Goal: Task Accomplishment & Management: Use online tool/utility

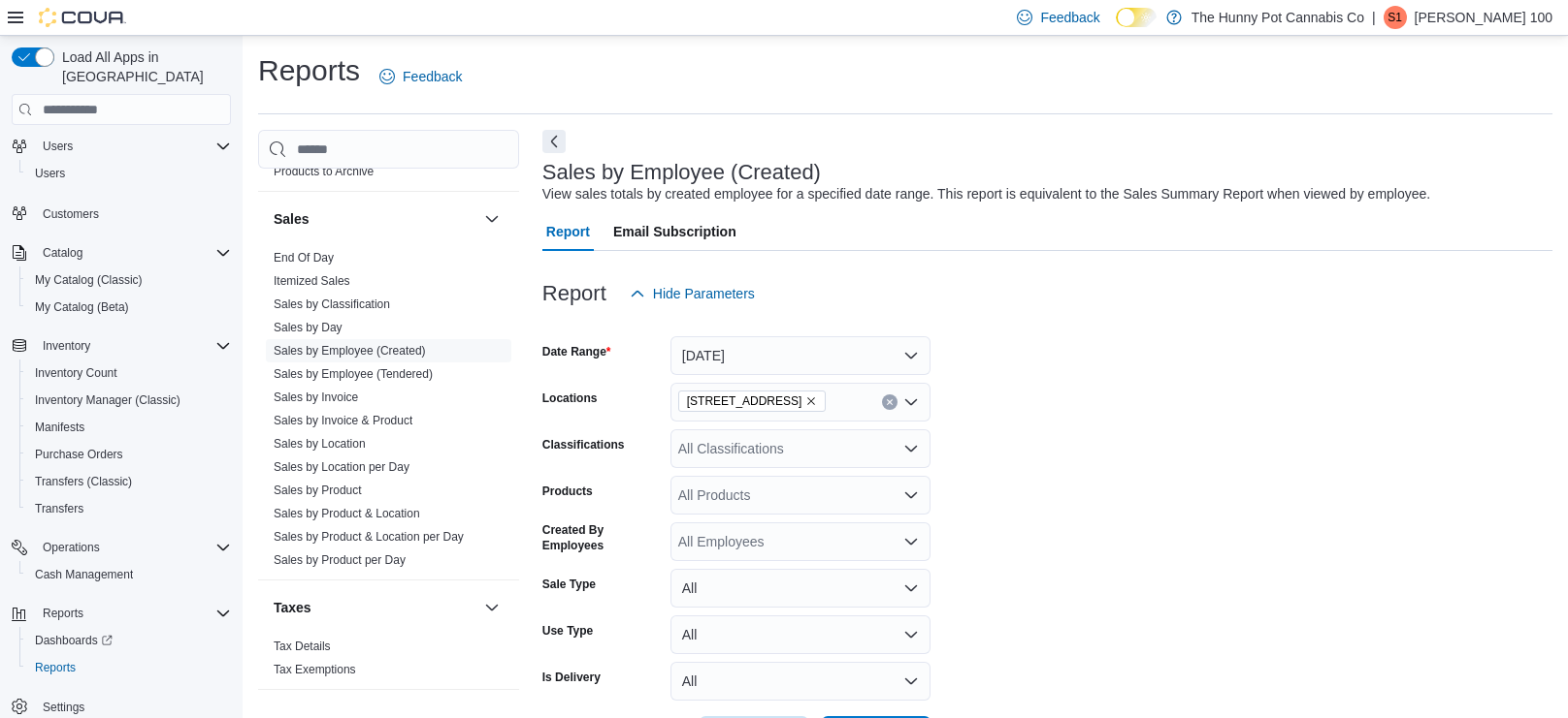
scroll to position [75, 0]
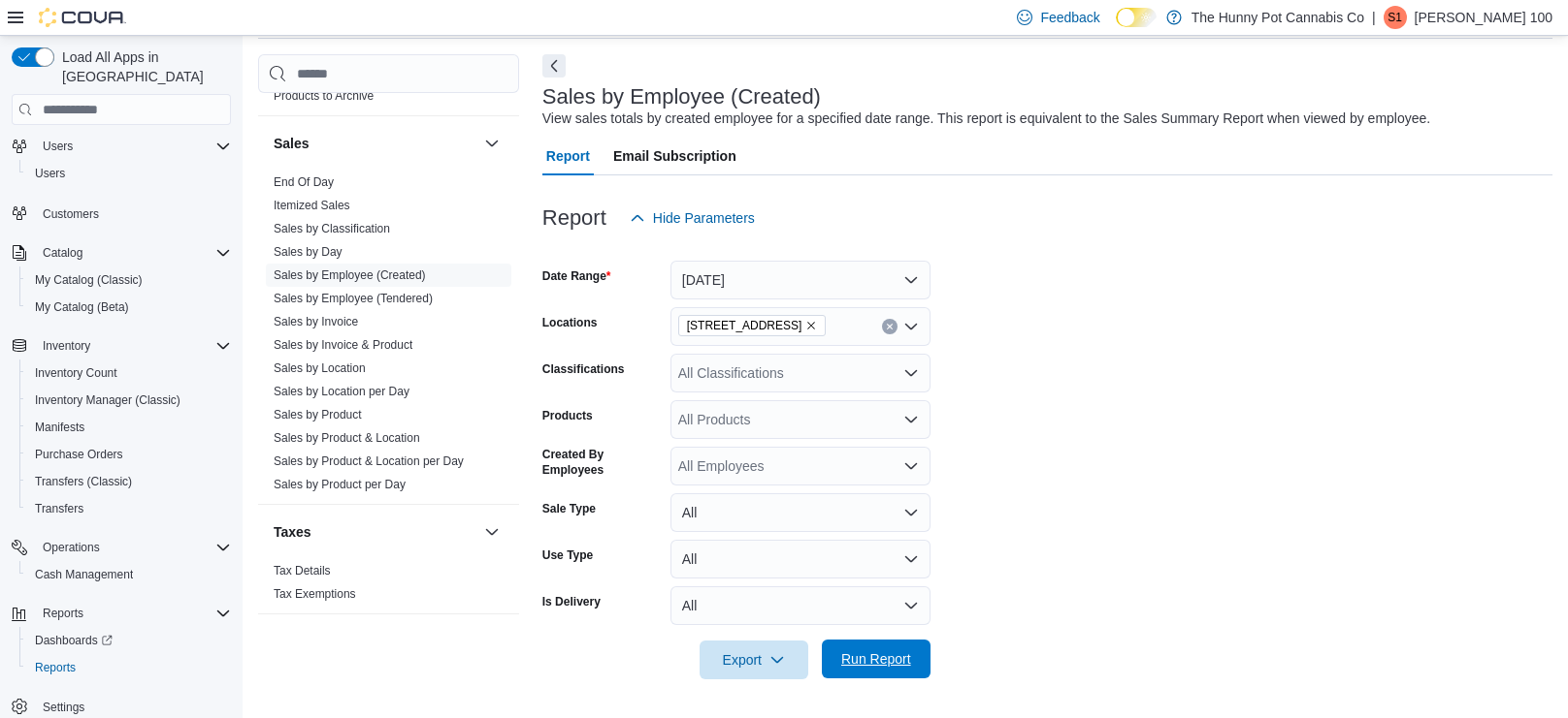
click at [879, 672] on span "Run Report" at bounding box center [876, 658] width 85 height 39
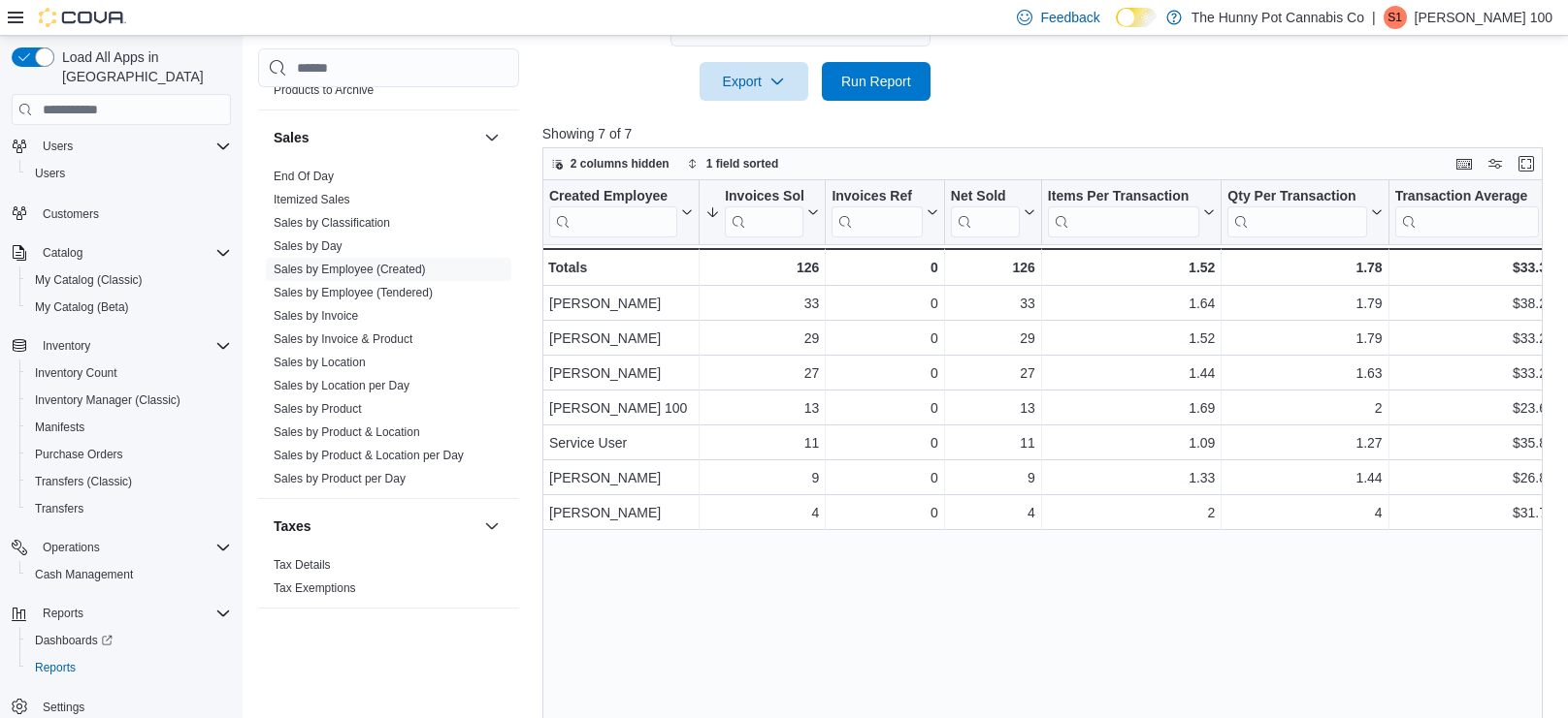
scroll to position [653, 0]
click at [901, 87] on span "Run Report" at bounding box center [875, 81] width 70 height 20
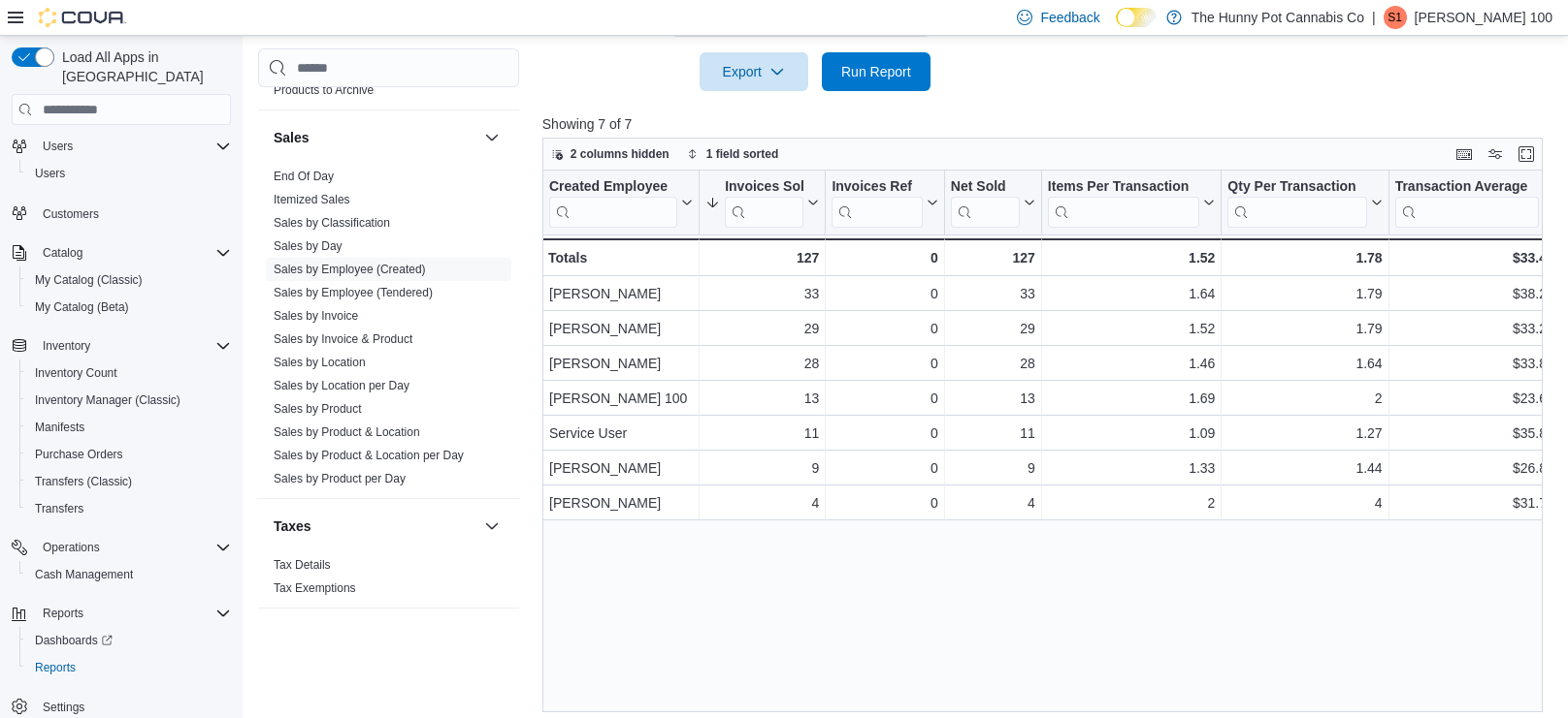
scroll to position [672, 0]
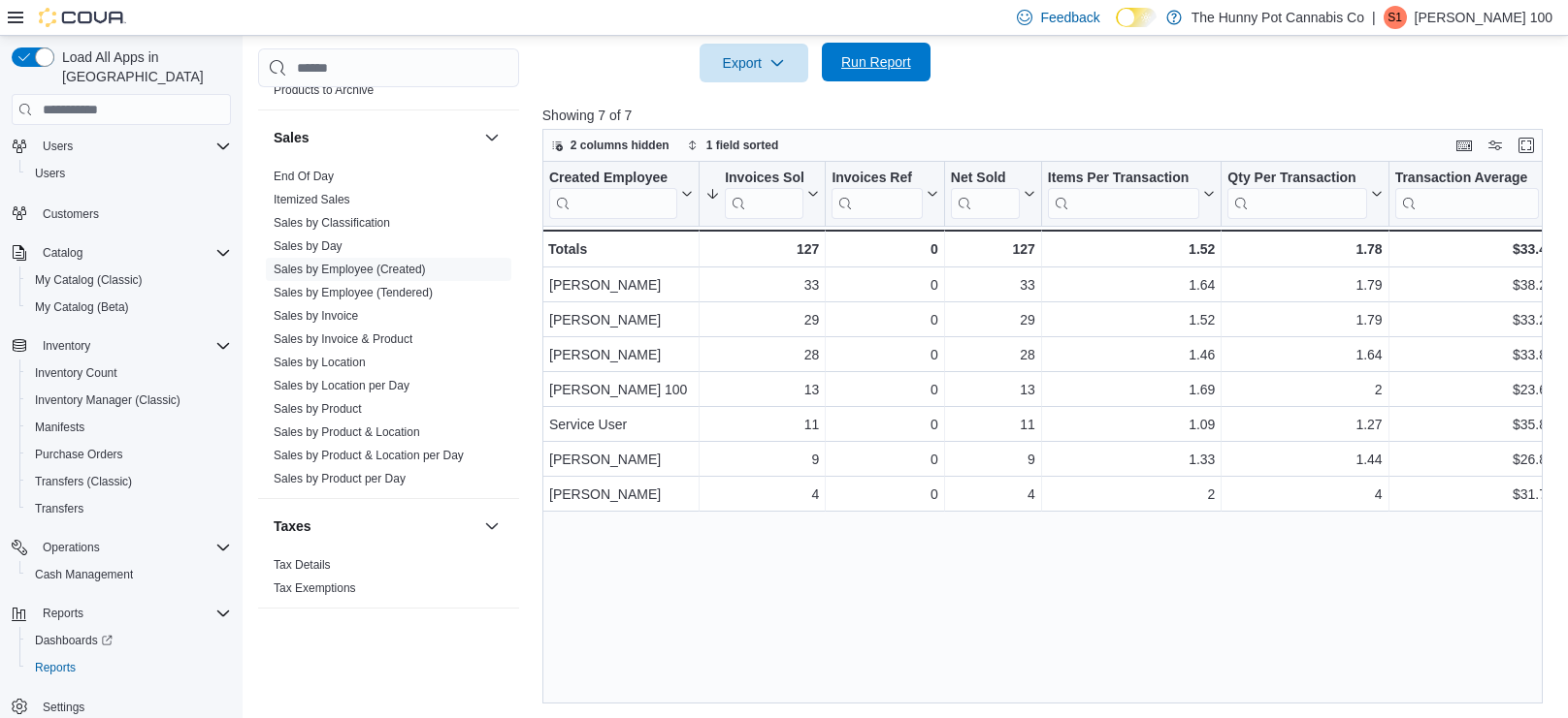
click at [886, 56] on span "Run Report" at bounding box center [875, 63] width 70 height 20
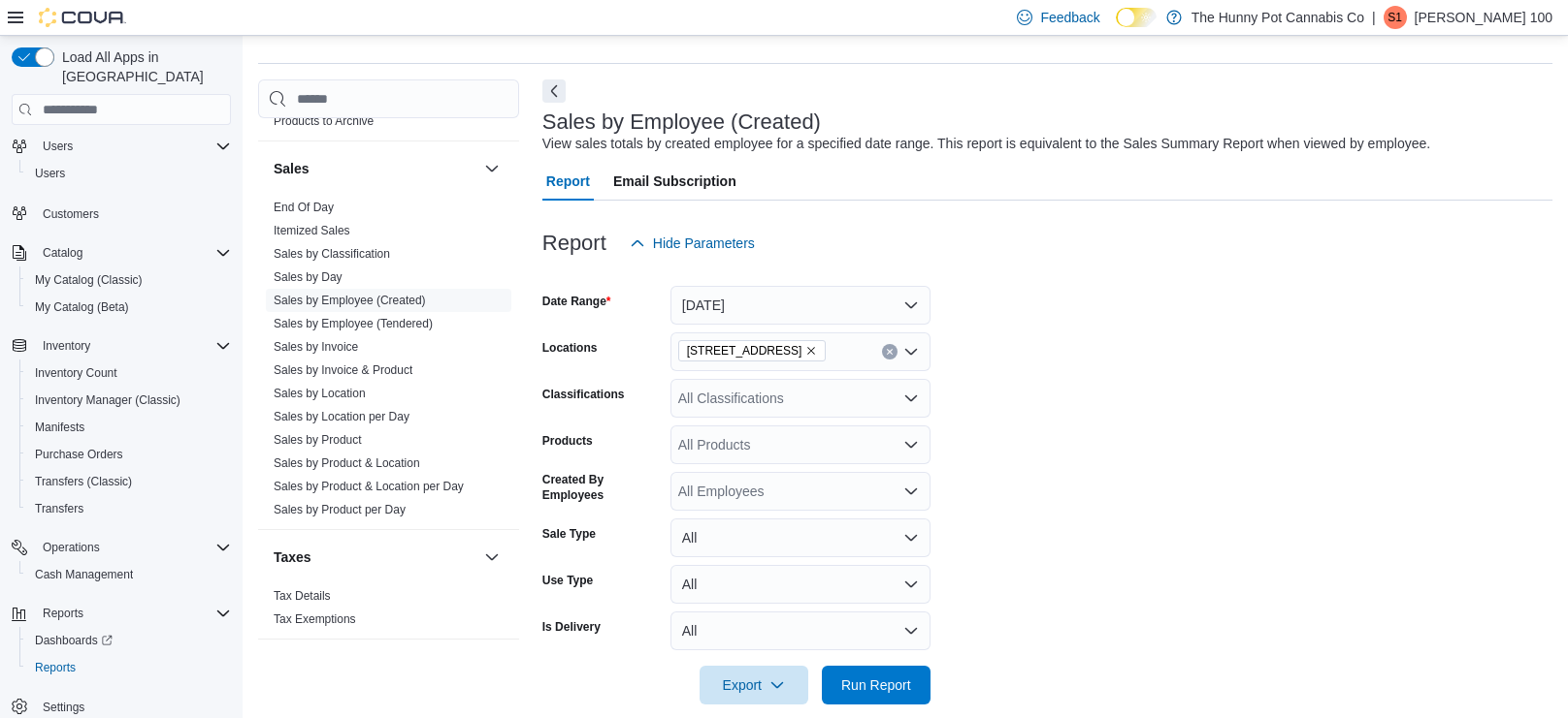
scroll to position [0, 0]
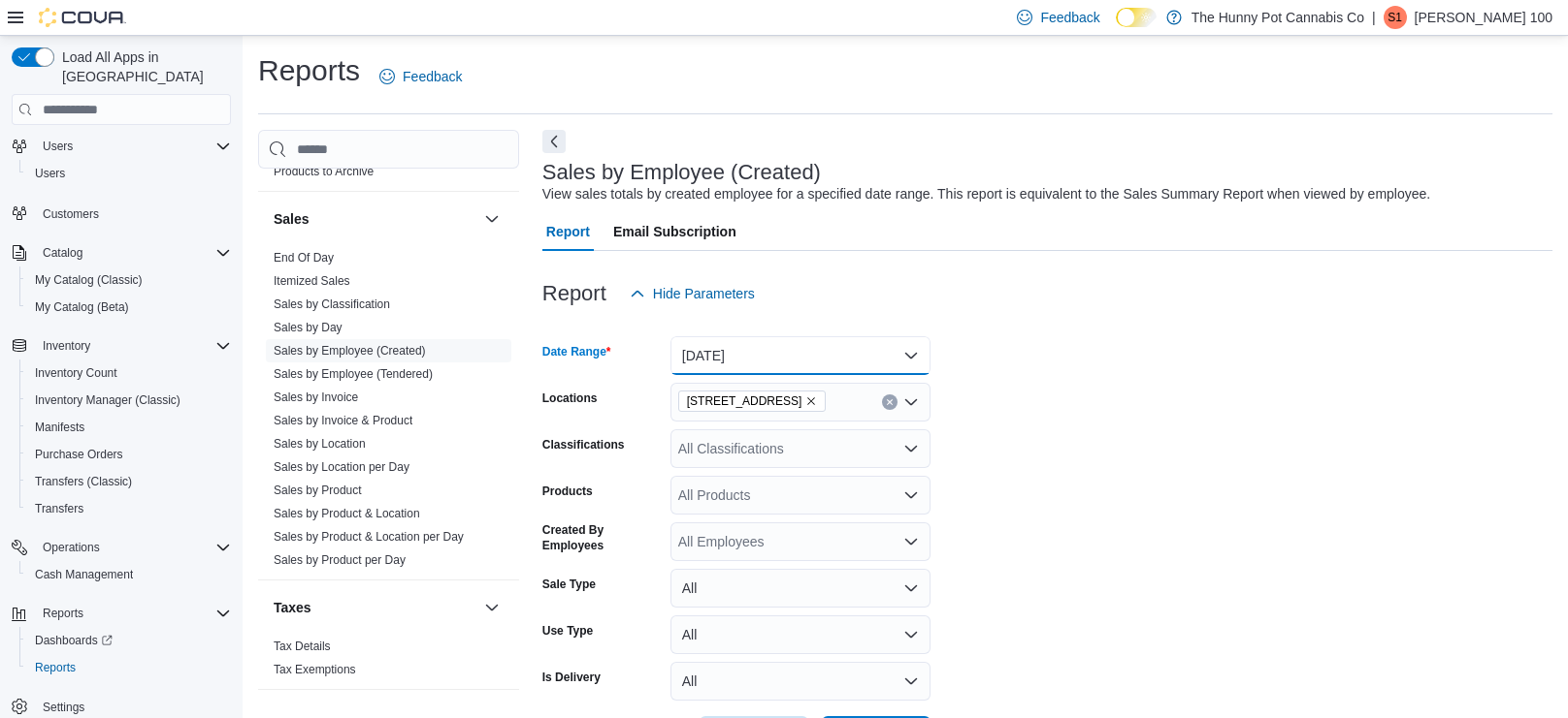
click at [707, 338] on button "[DATE]" at bounding box center [801, 356] width 260 height 39
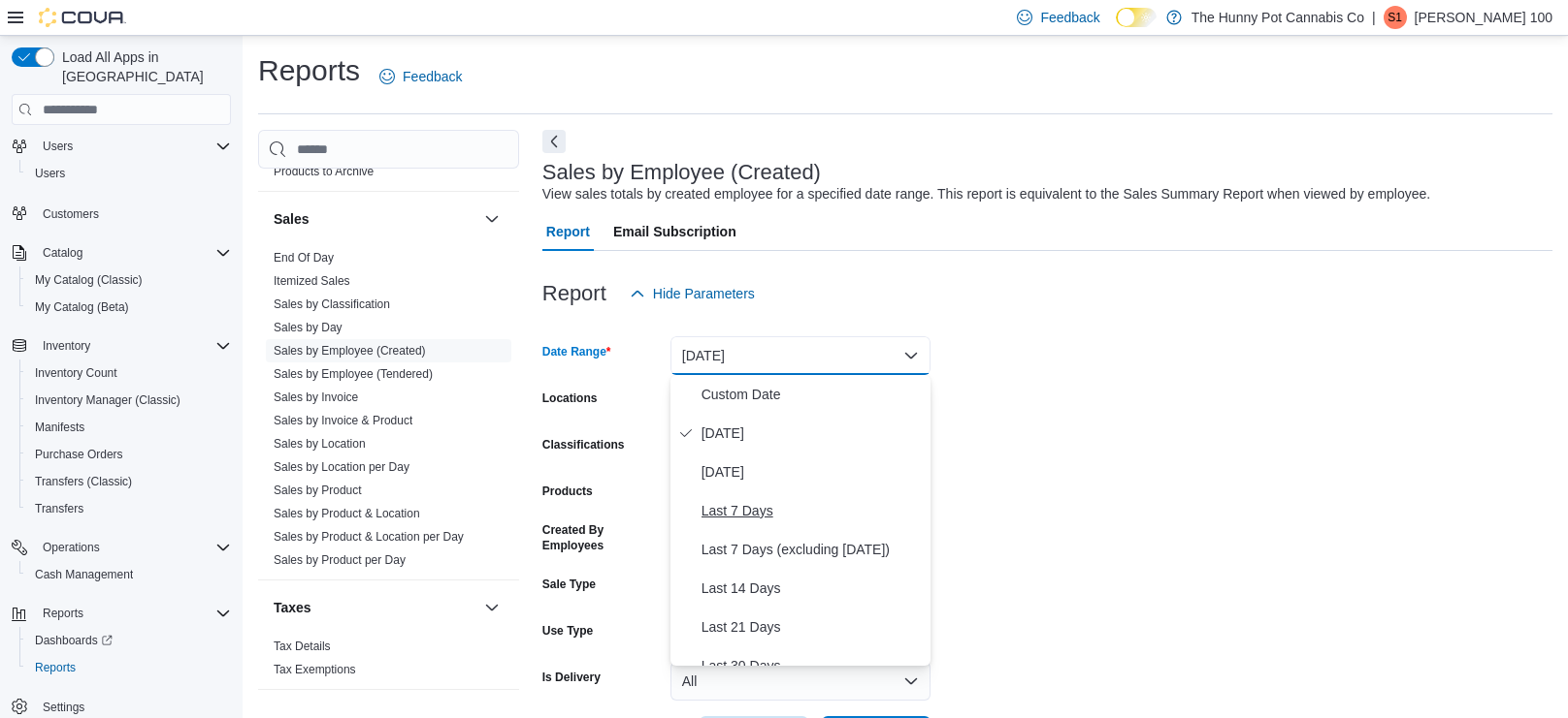
scroll to position [290, 0]
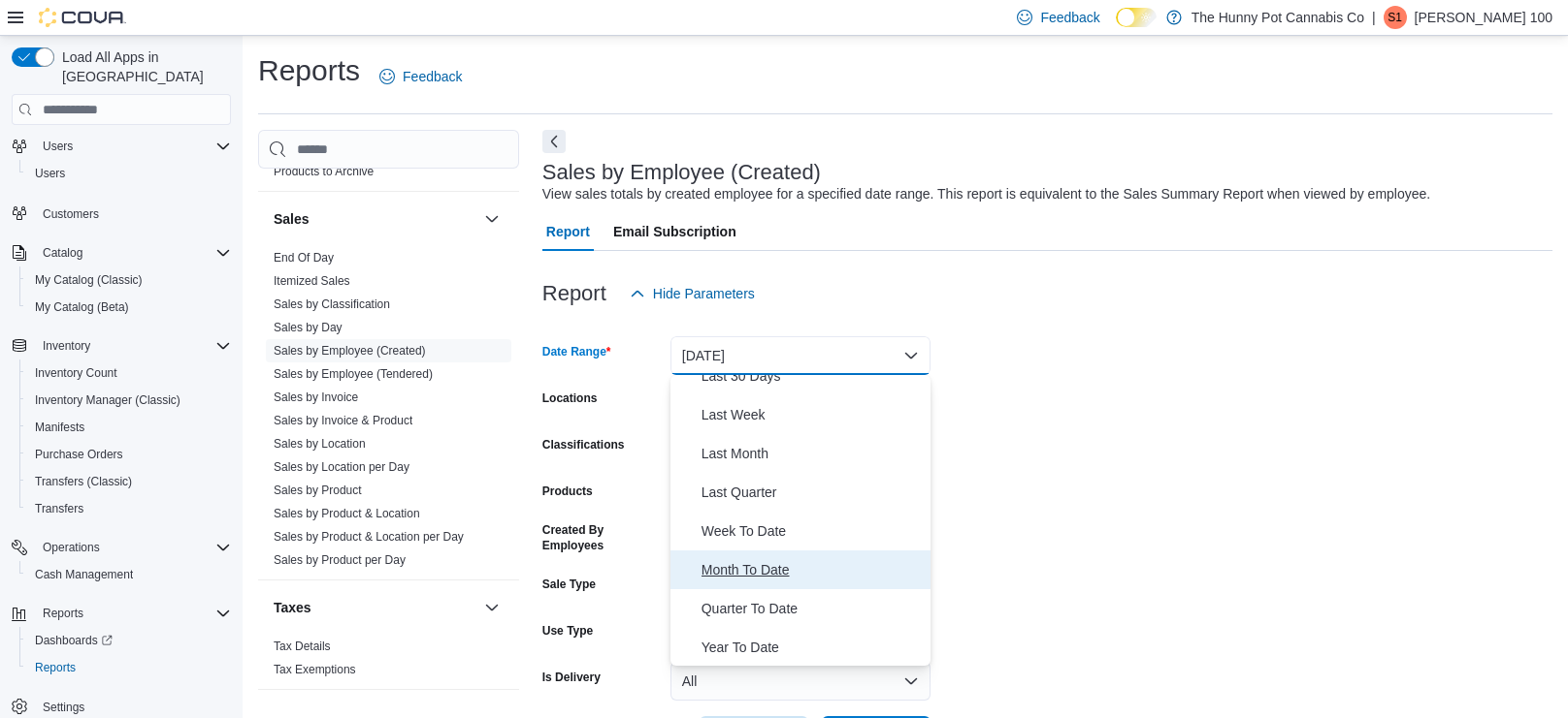
click at [718, 563] on span "Month To Date" at bounding box center [812, 569] width 222 height 23
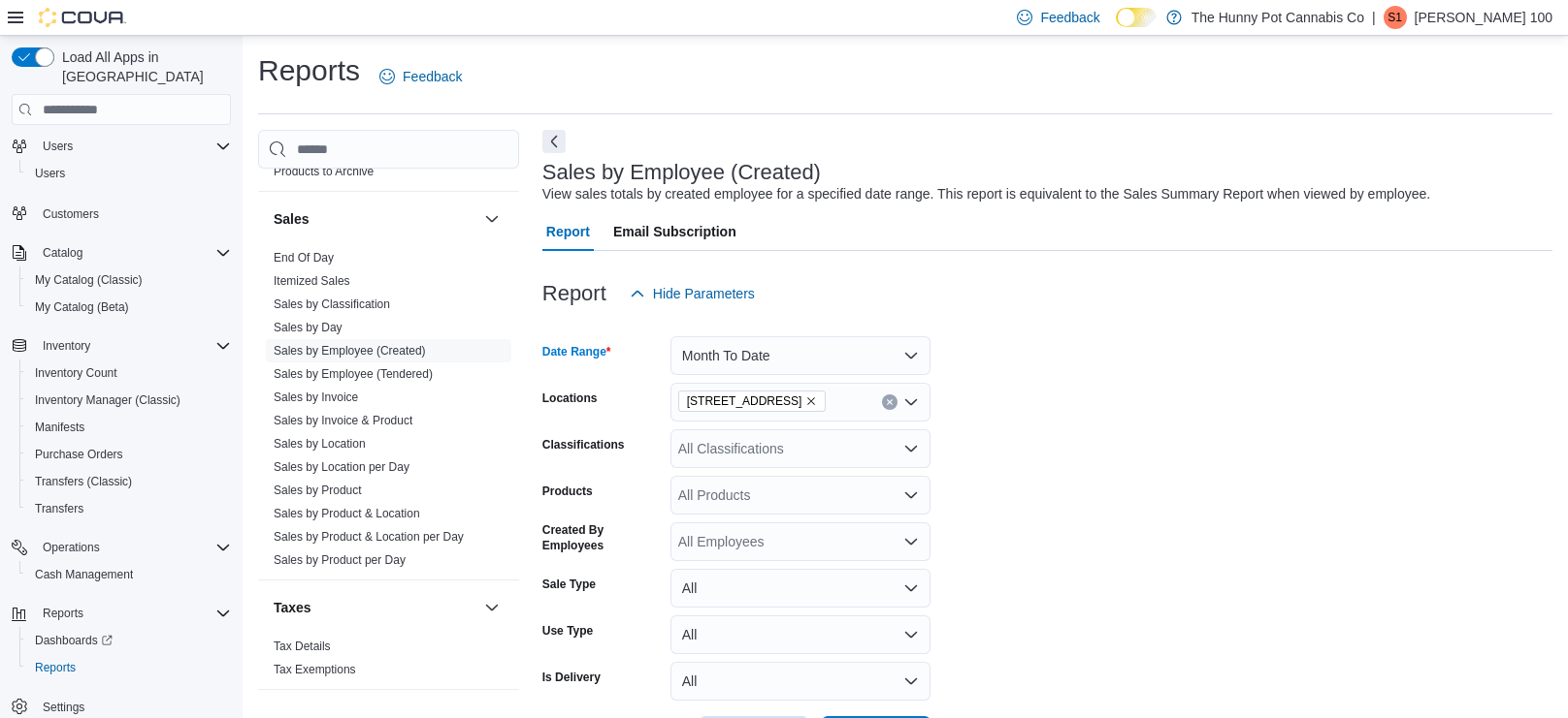
click at [1145, 571] on form "Date Range Month To Date Locations [STREET_ADDRESS] Classifications All Classif…" at bounding box center [1047, 533] width 1010 height 442
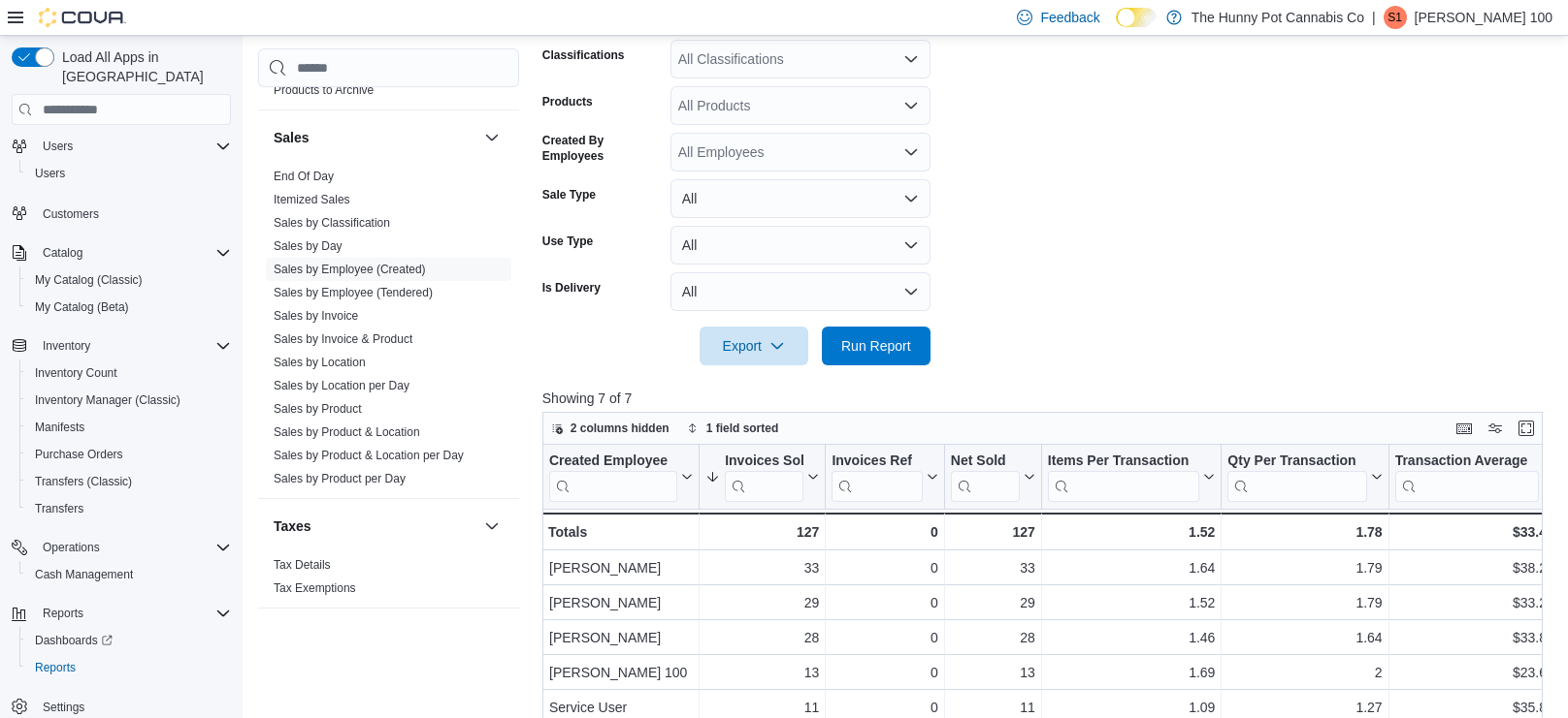
scroll to position [483, 0]
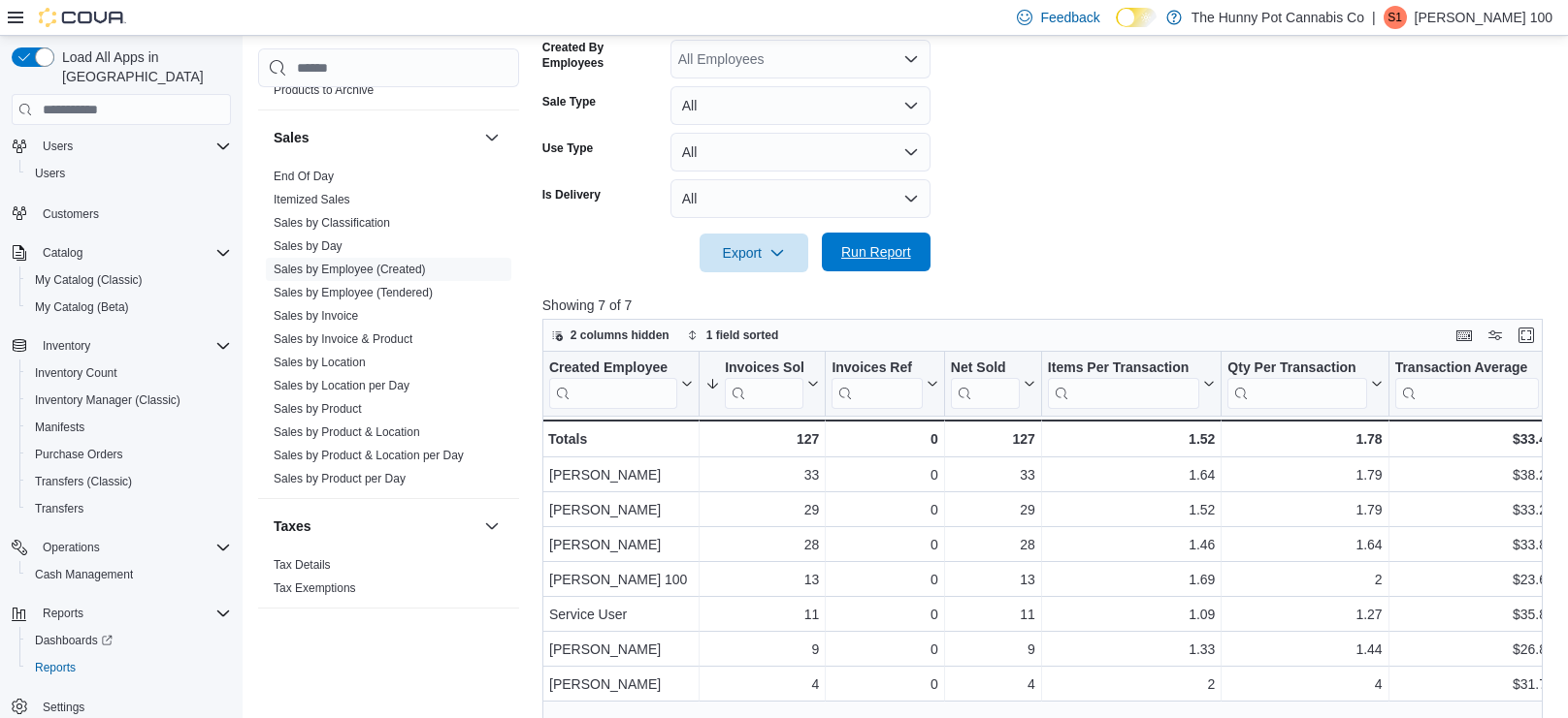
click at [893, 250] on span "Run Report" at bounding box center [875, 252] width 70 height 20
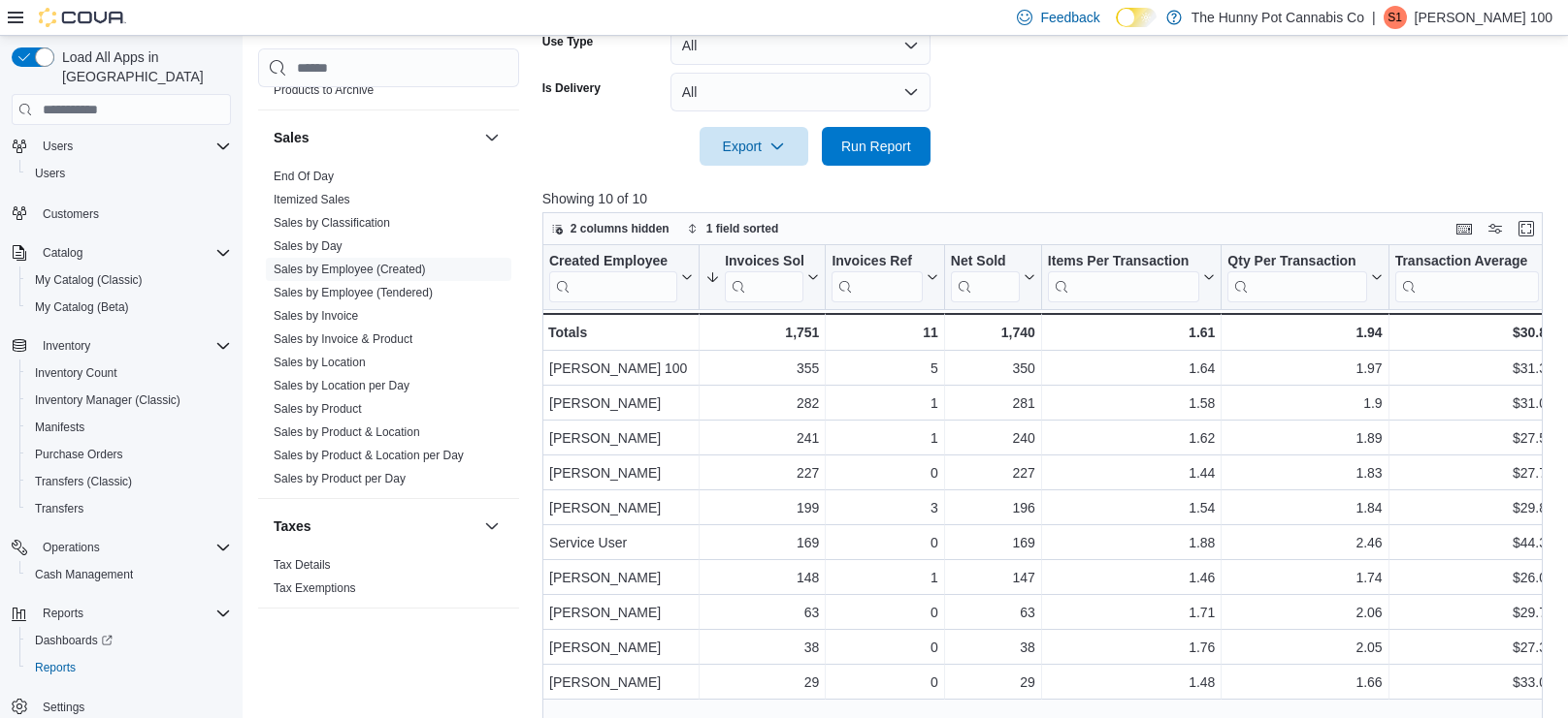
scroll to position [672, 0]
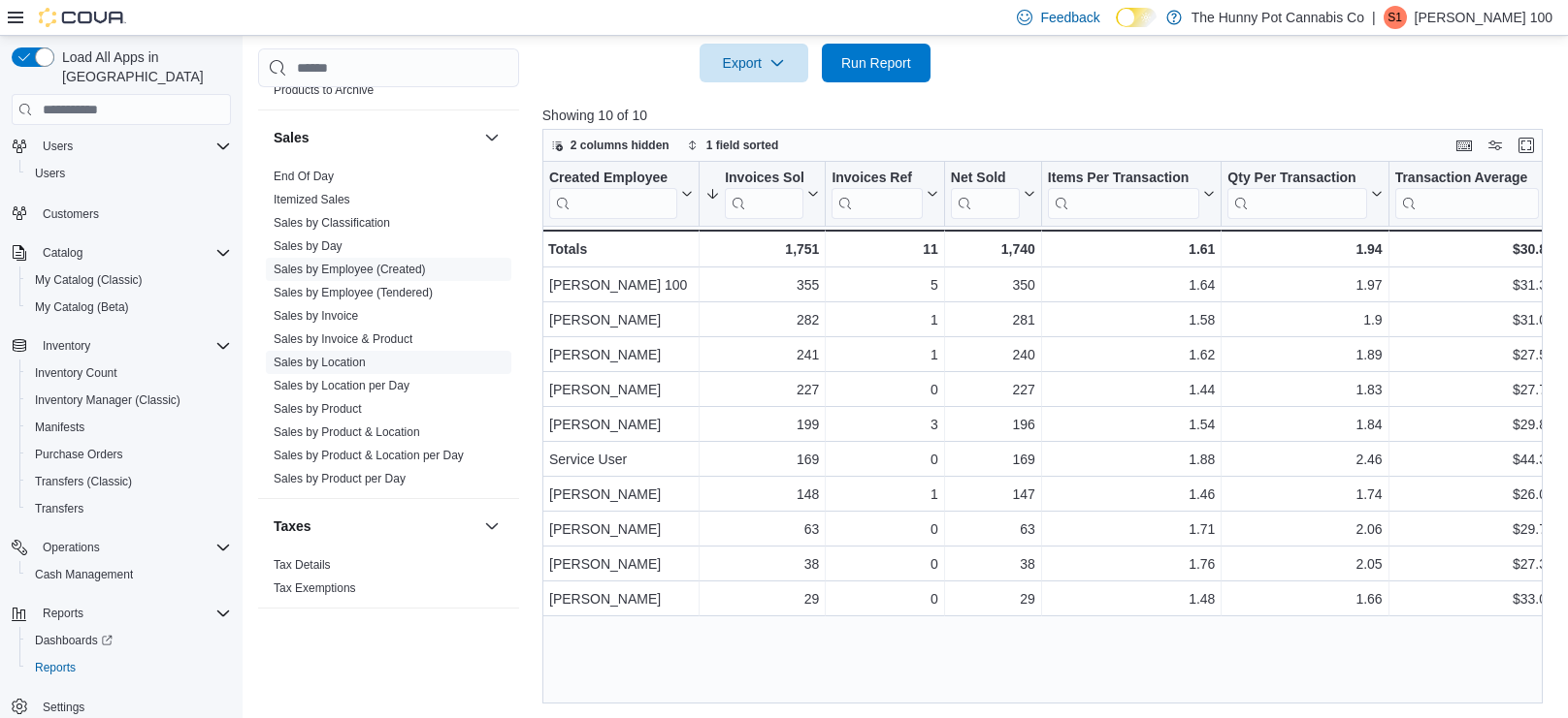
click at [385, 354] on span "Sales by Location" at bounding box center [388, 361] width 245 height 23
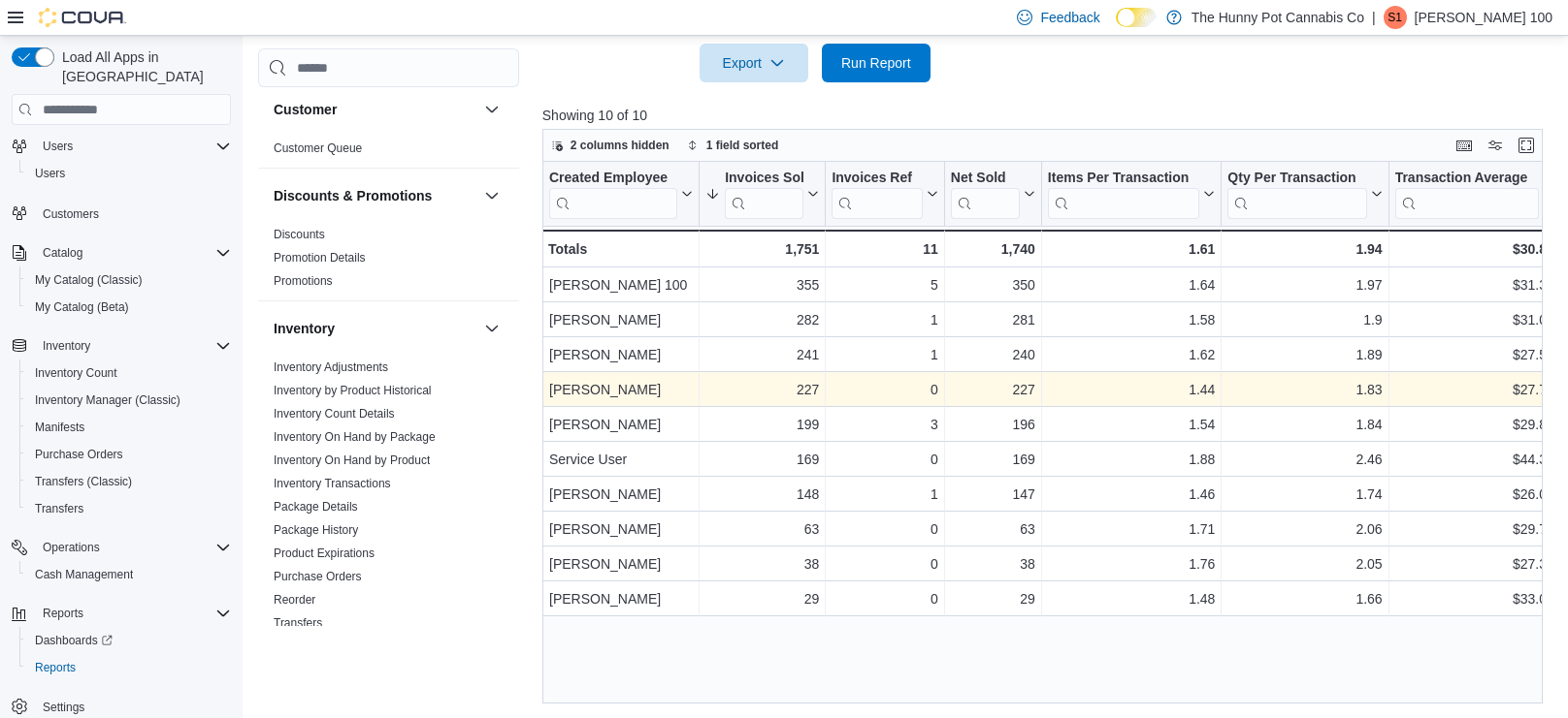
scroll to position [0, 0]
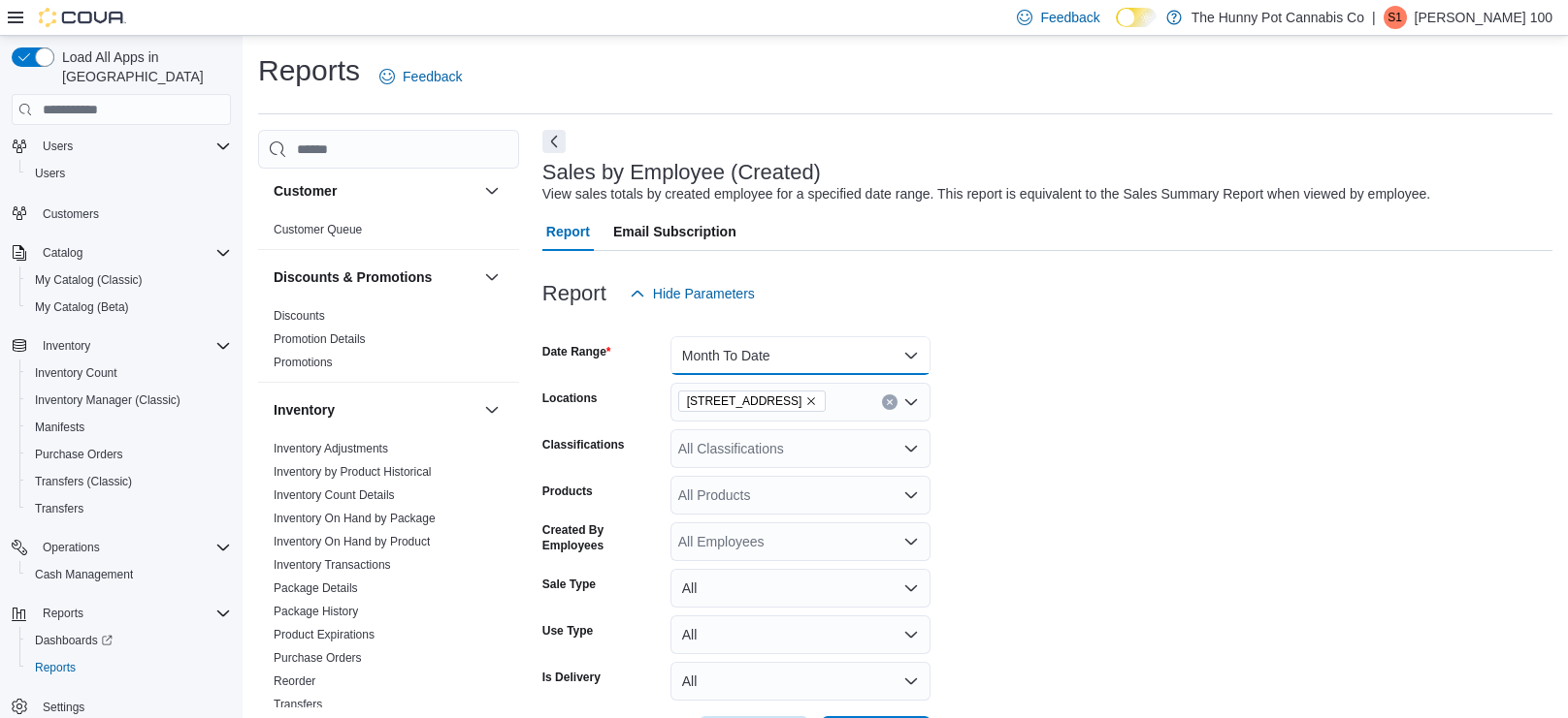
click at [710, 358] on button "Month To Date" at bounding box center [801, 356] width 260 height 39
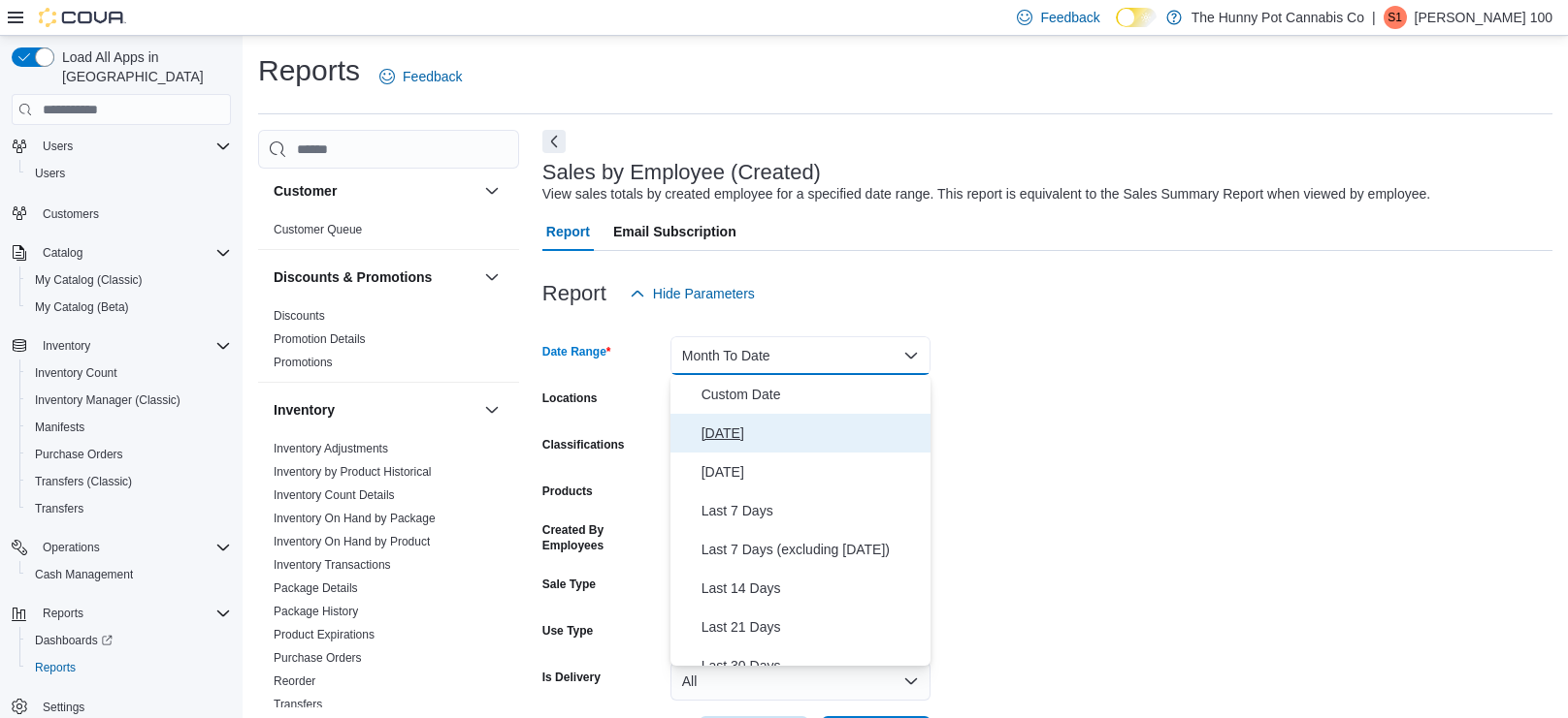
click at [714, 426] on span "[DATE]" at bounding box center [812, 433] width 222 height 23
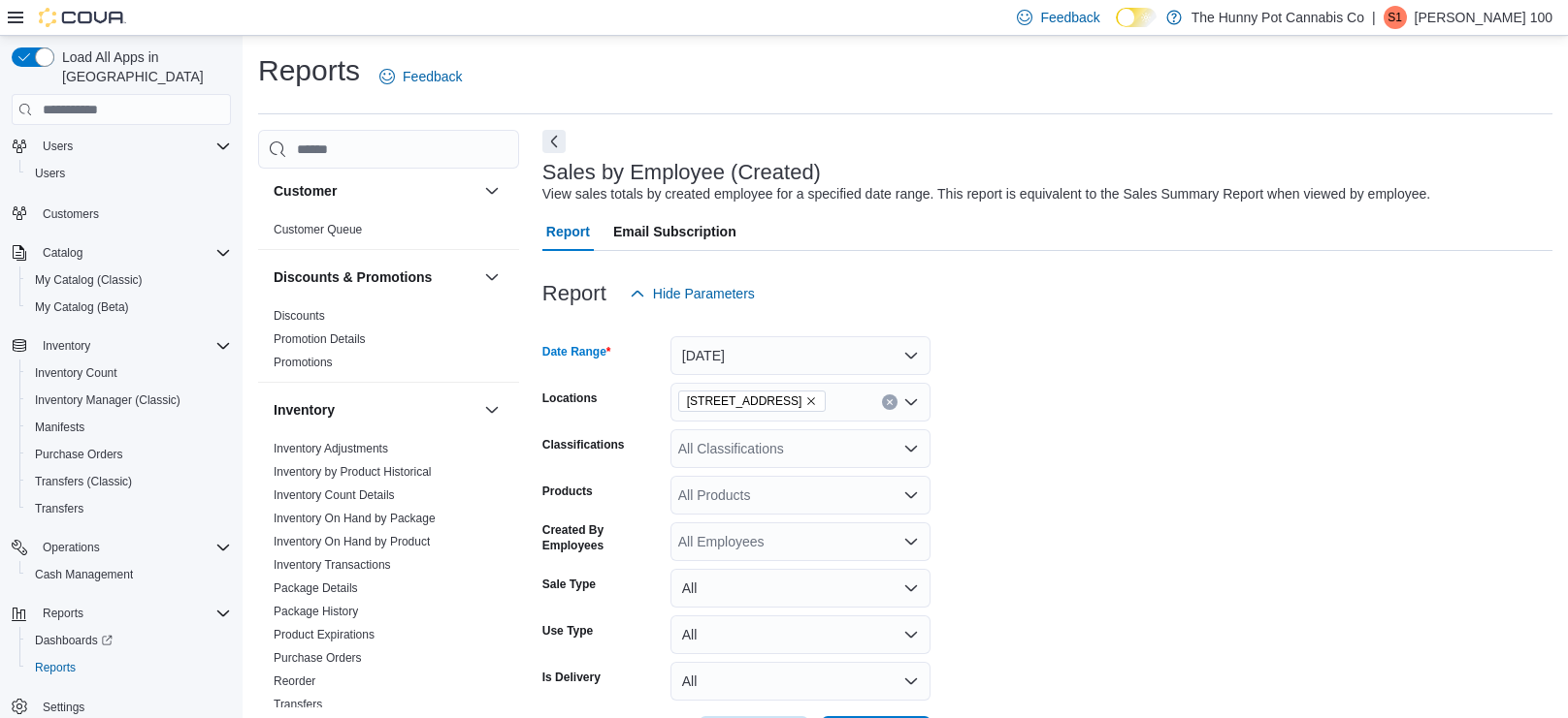
click at [991, 445] on form "Date Range [DATE] Locations [STREET_ADDRESS] Classifications All Classification…" at bounding box center [1047, 533] width 1010 height 442
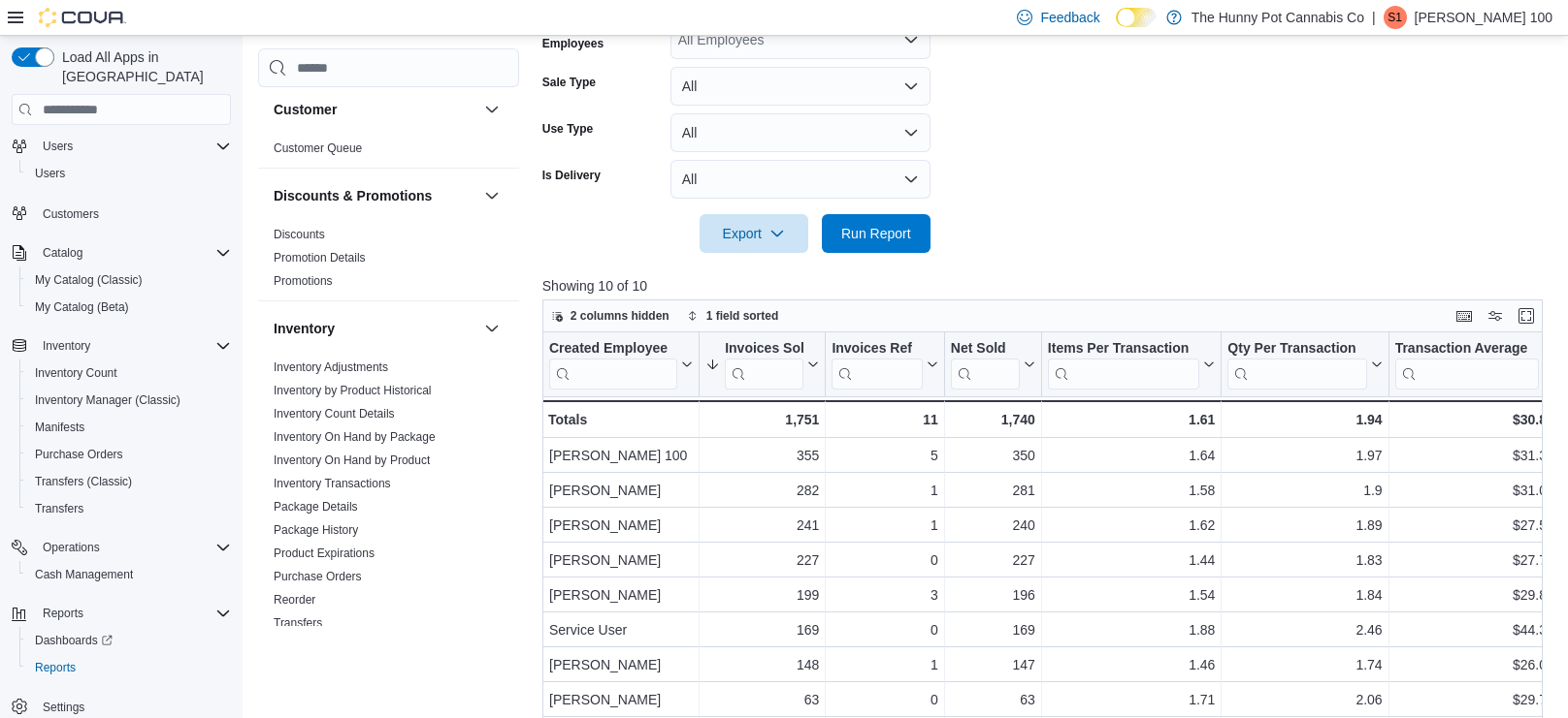
scroll to position [537, 0]
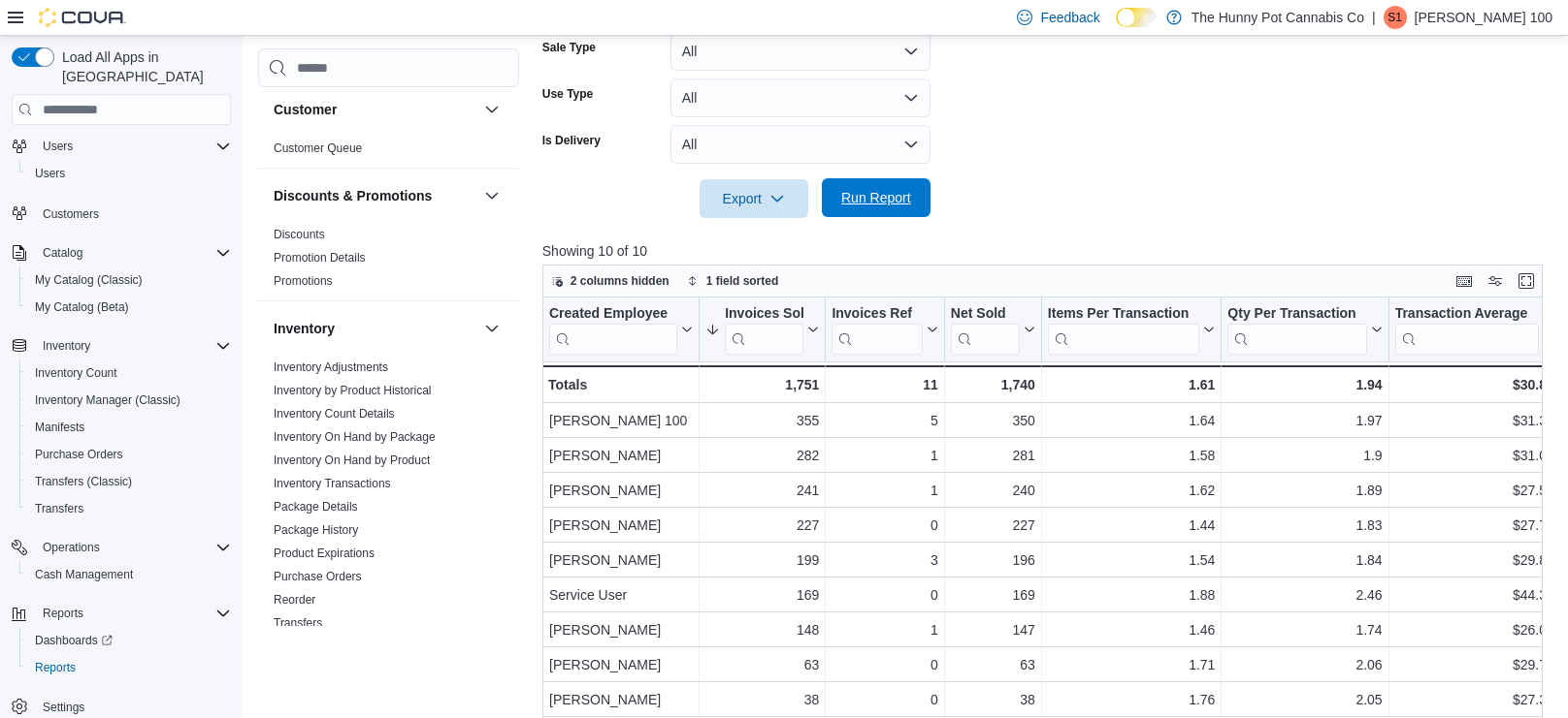
click at [901, 214] on span "Run Report" at bounding box center [876, 198] width 85 height 39
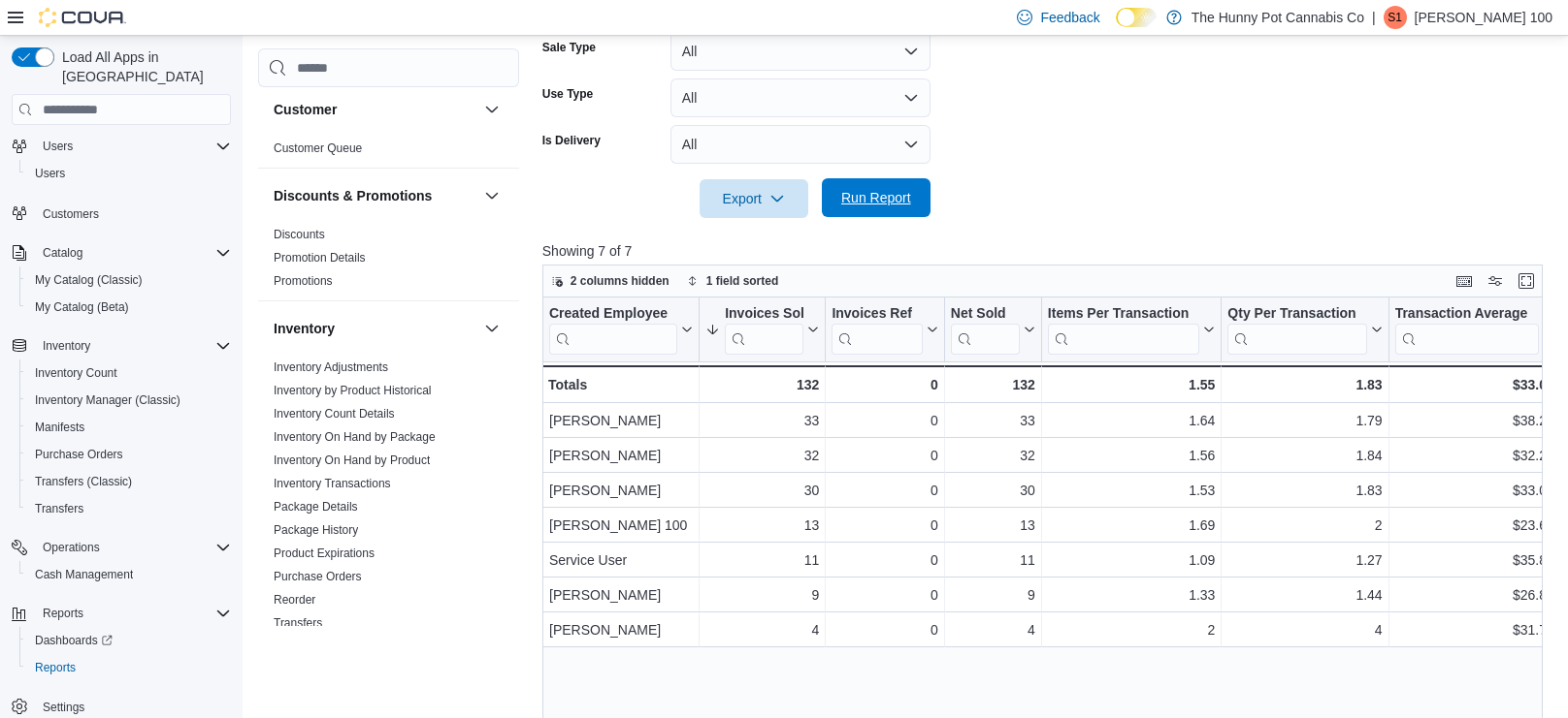
click at [888, 214] on span "Run Report" at bounding box center [876, 198] width 85 height 39
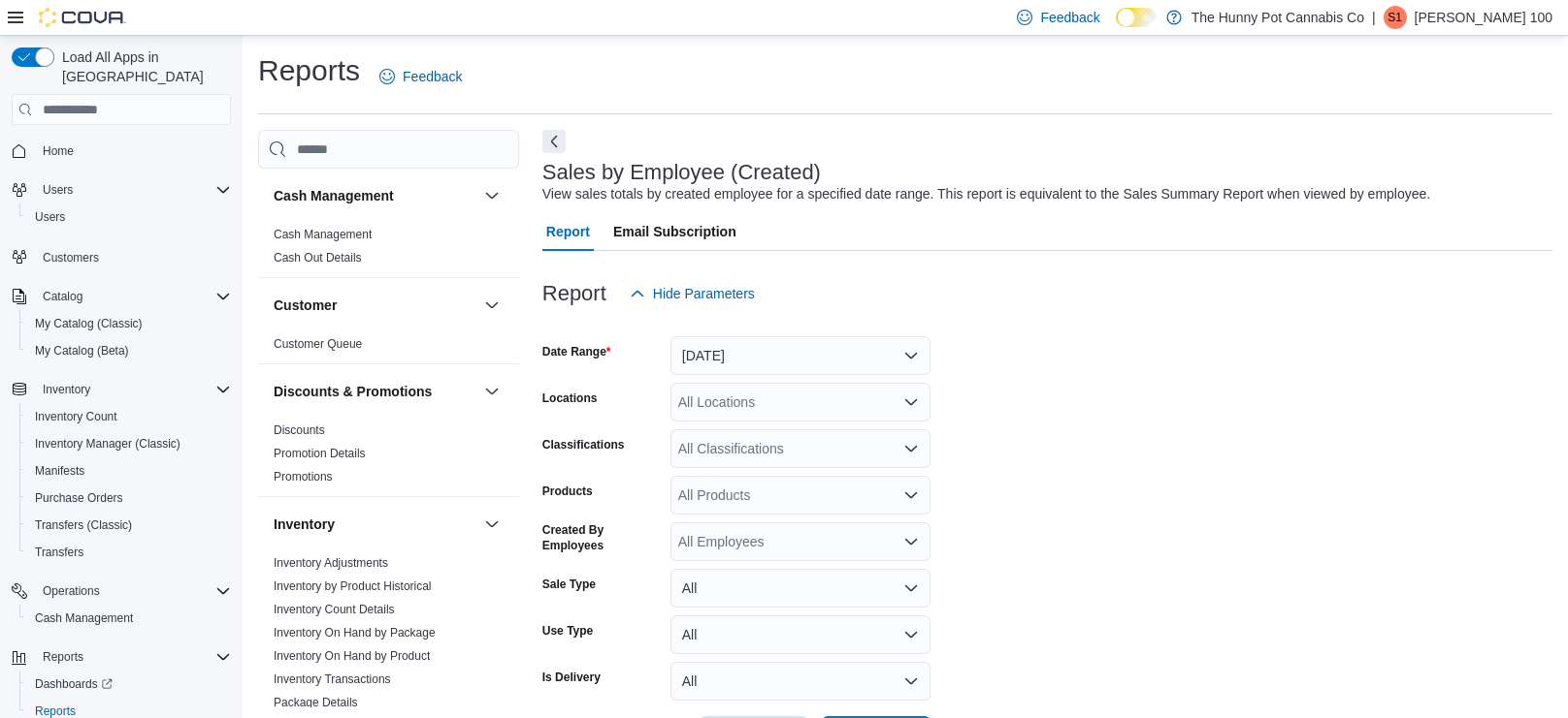
scroll to position [45, 0]
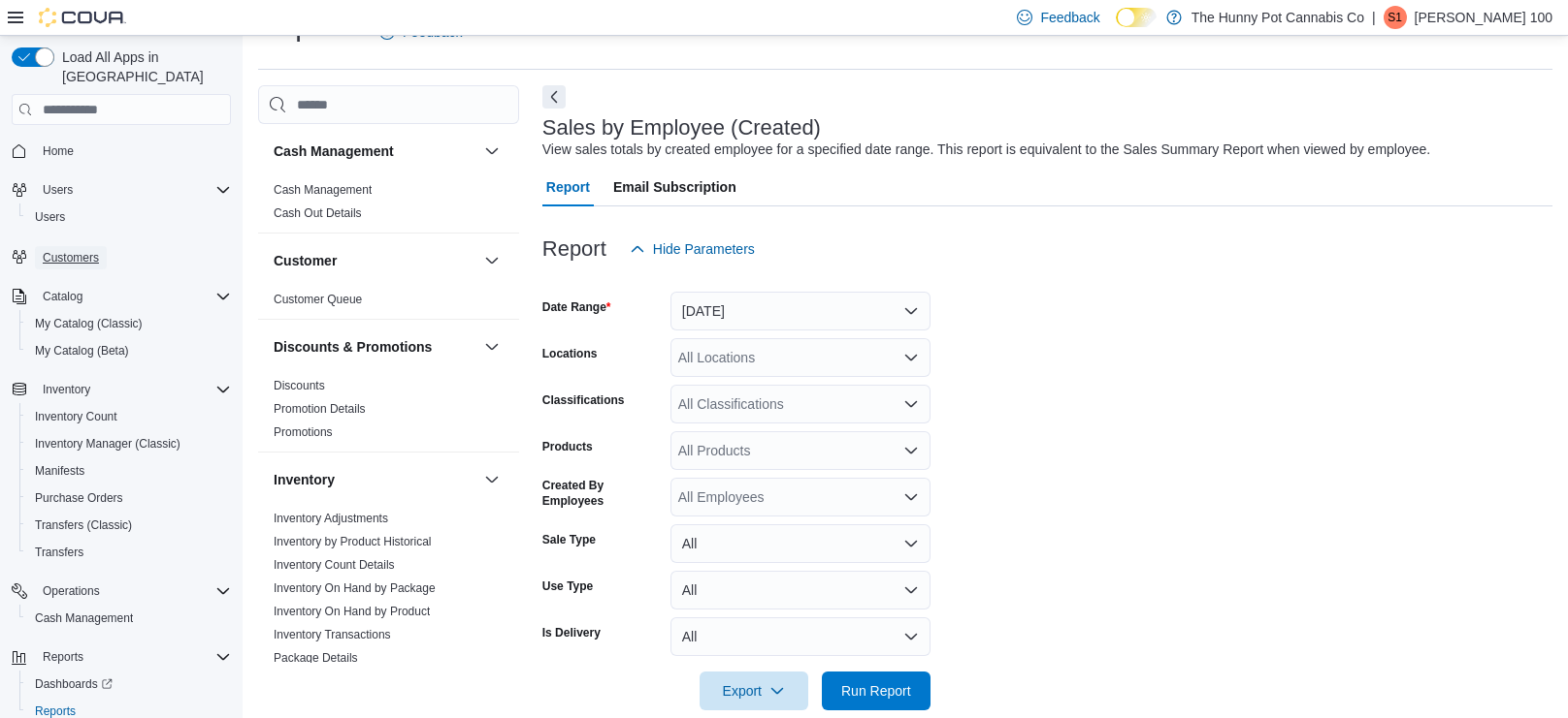
click at [100, 246] on link "Customers" at bounding box center [71, 257] width 72 height 23
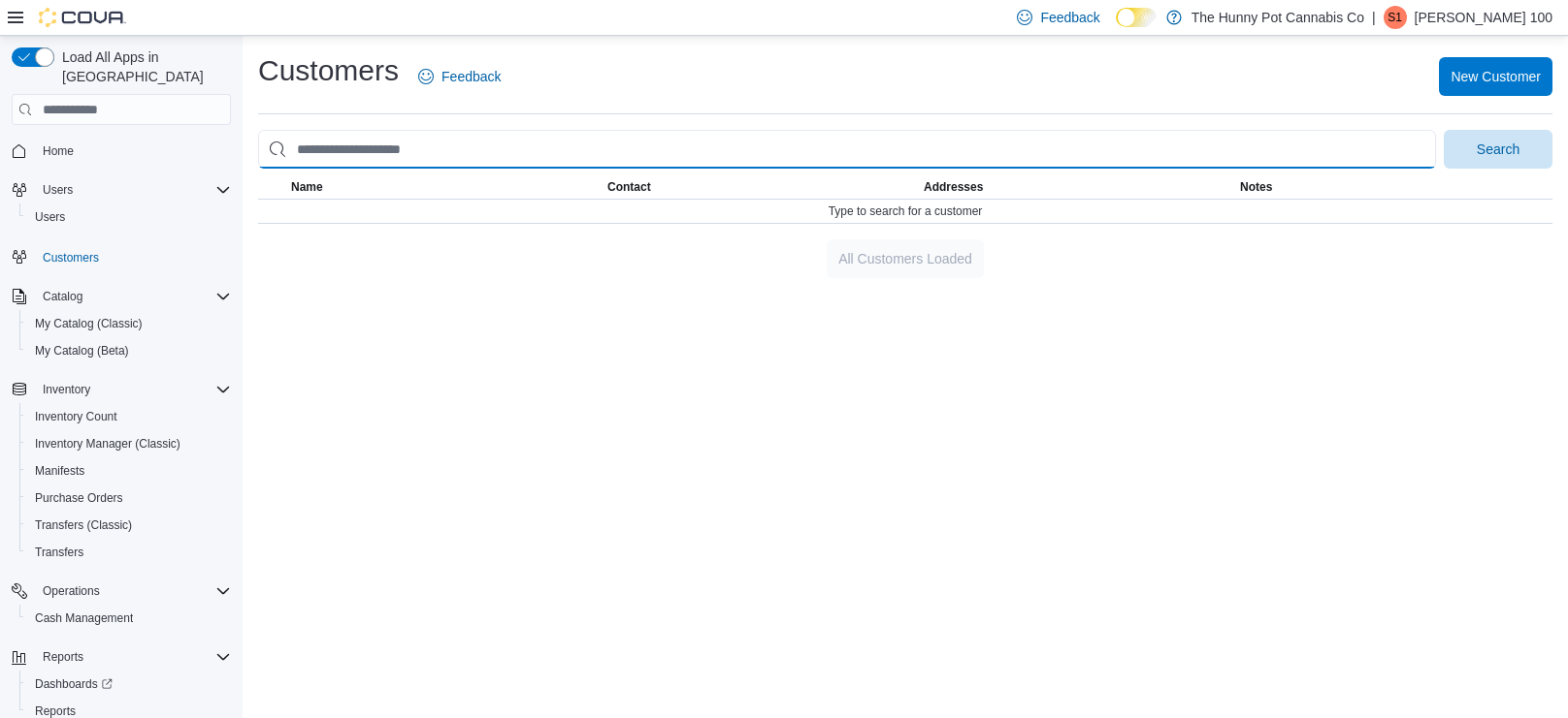
click at [502, 138] on input "search" at bounding box center [847, 149] width 1177 height 39
type input "**********"
click at [1444, 130] on button "Search" at bounding box center [1497, 149] width 108 height 39
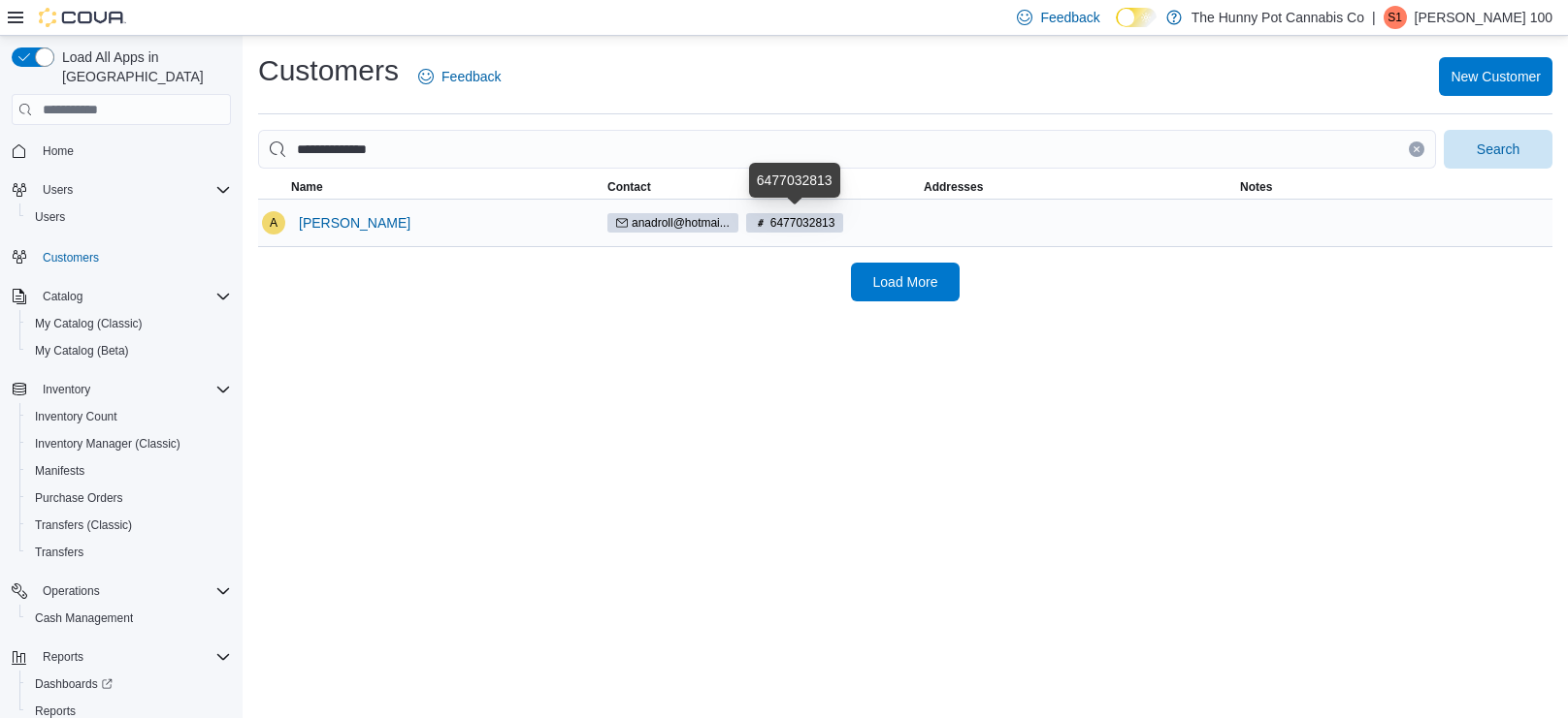
click at [792, 223] on span "6477032813" at bounding box center [802, 223] width 65 height 18
click at [772, 221] on span "6477032813" at bounding box center [802, 223] width 65 height 18
click at [376, 220] on span "Arnel Fleurant" at bounding box center [355, 223] width 111 height 20
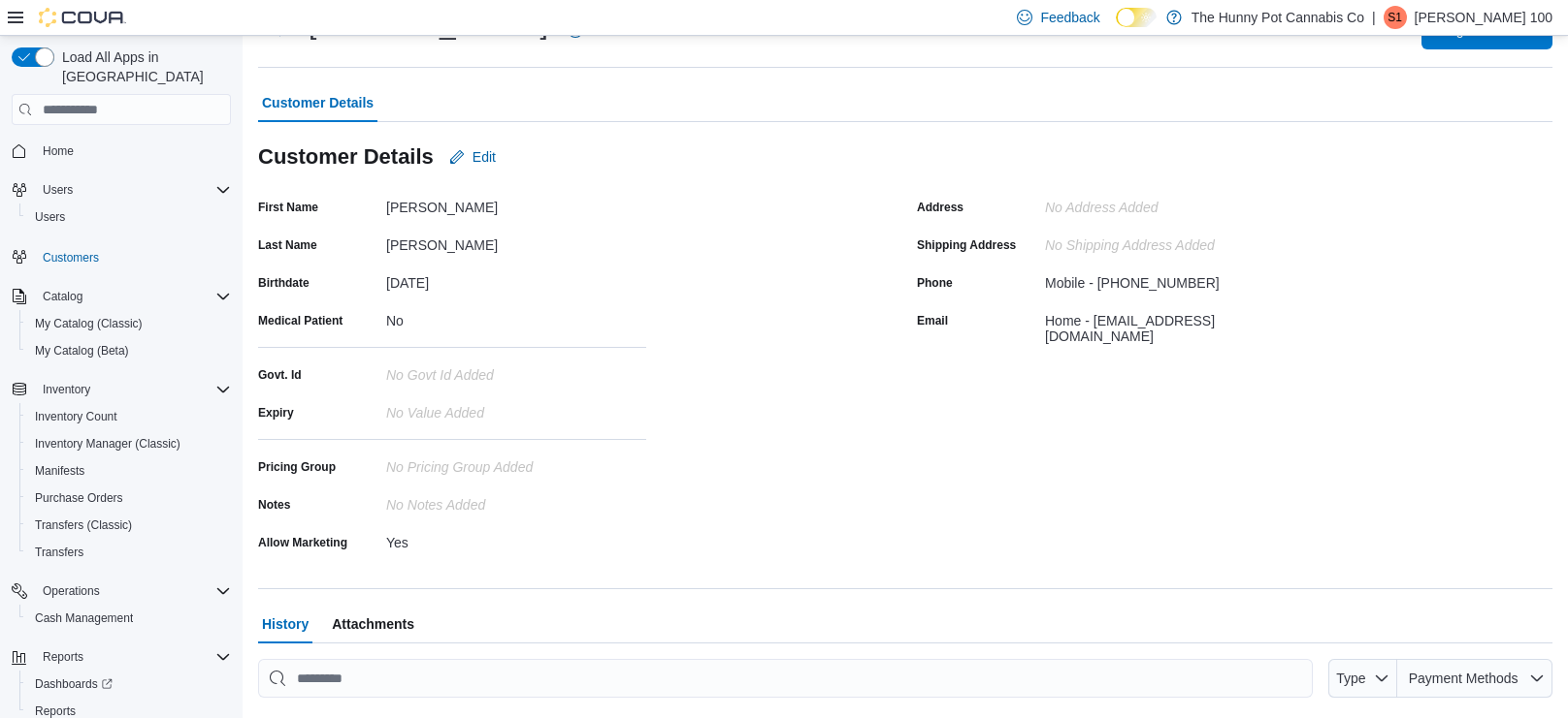
scroll to position [76, 0]
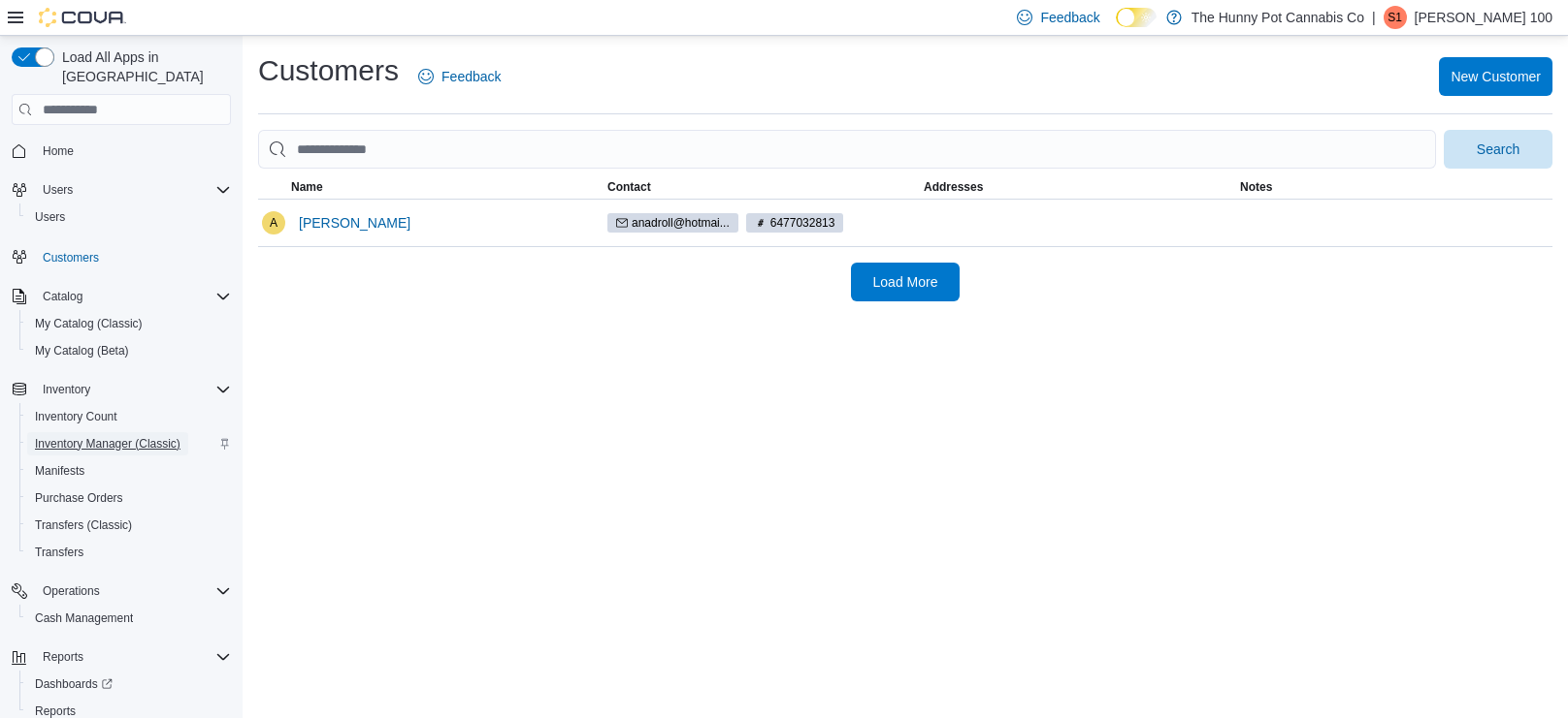
click at [113, 436] on span "Inventory Manager (Classic)" at bounding box center [107, 444] width 145 height 16
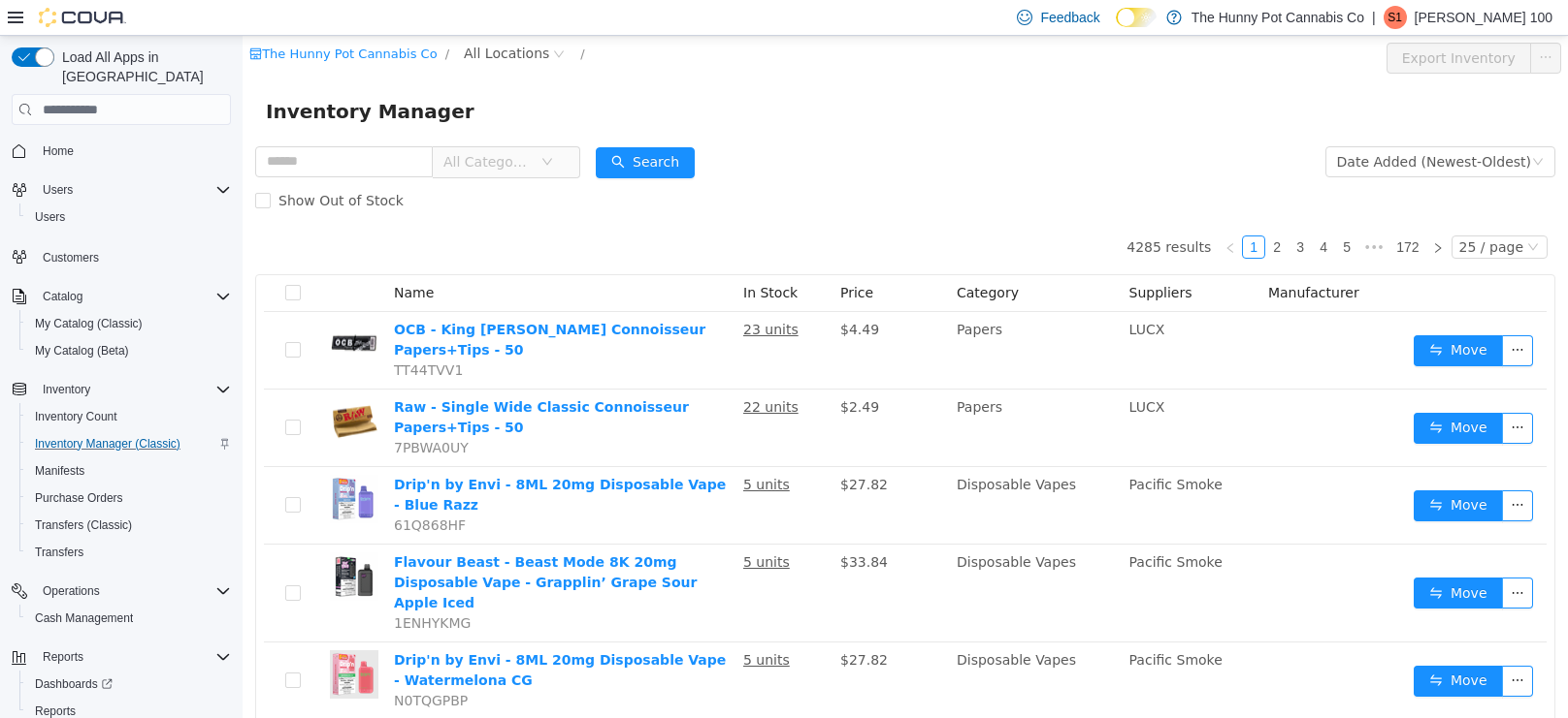
click at [532, 157] on span "All Categories" at bounding box center [487, 162] width 88 height 20
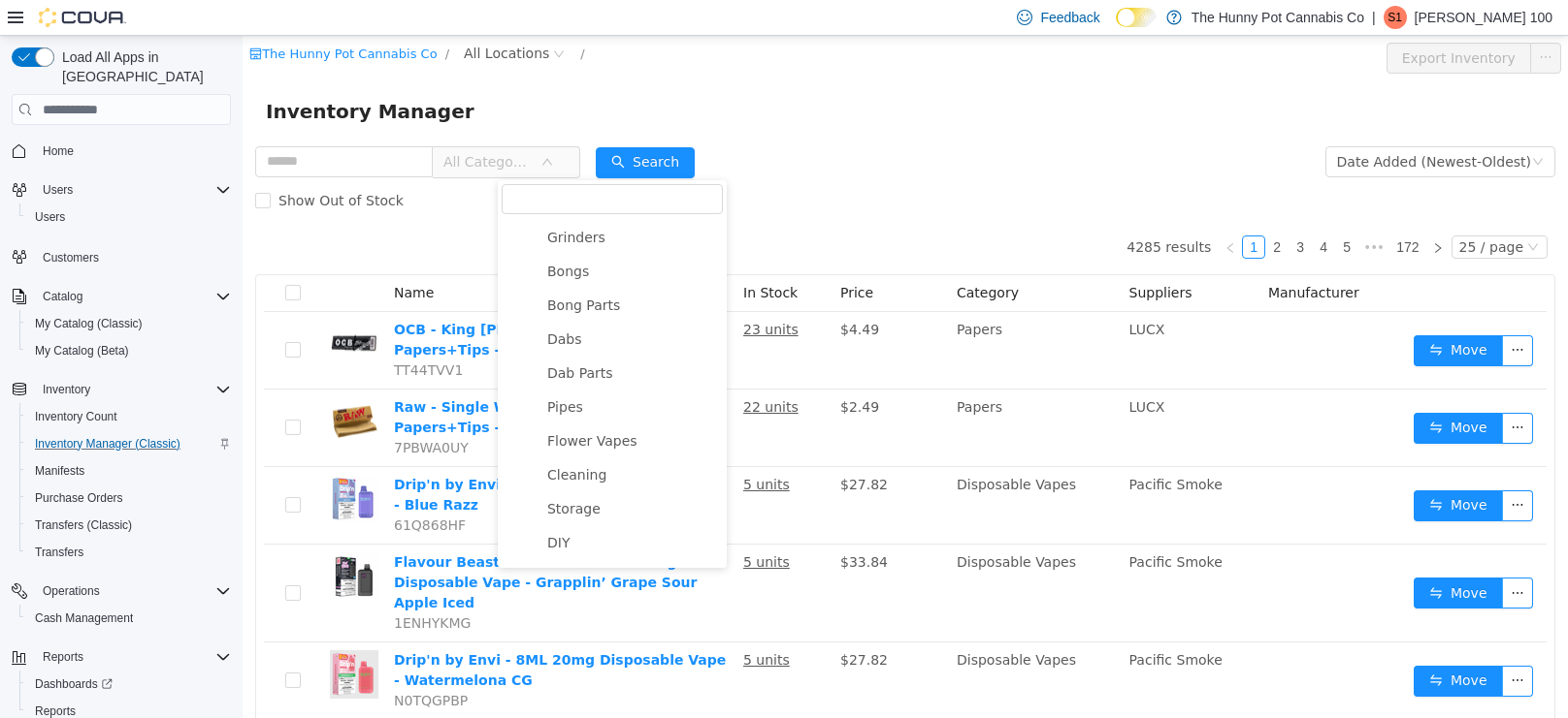
scroll to position [1091, 0]
click at [595, 434] on span "Flower Vapes" at bounding box center [592, 433] width 90 height 16
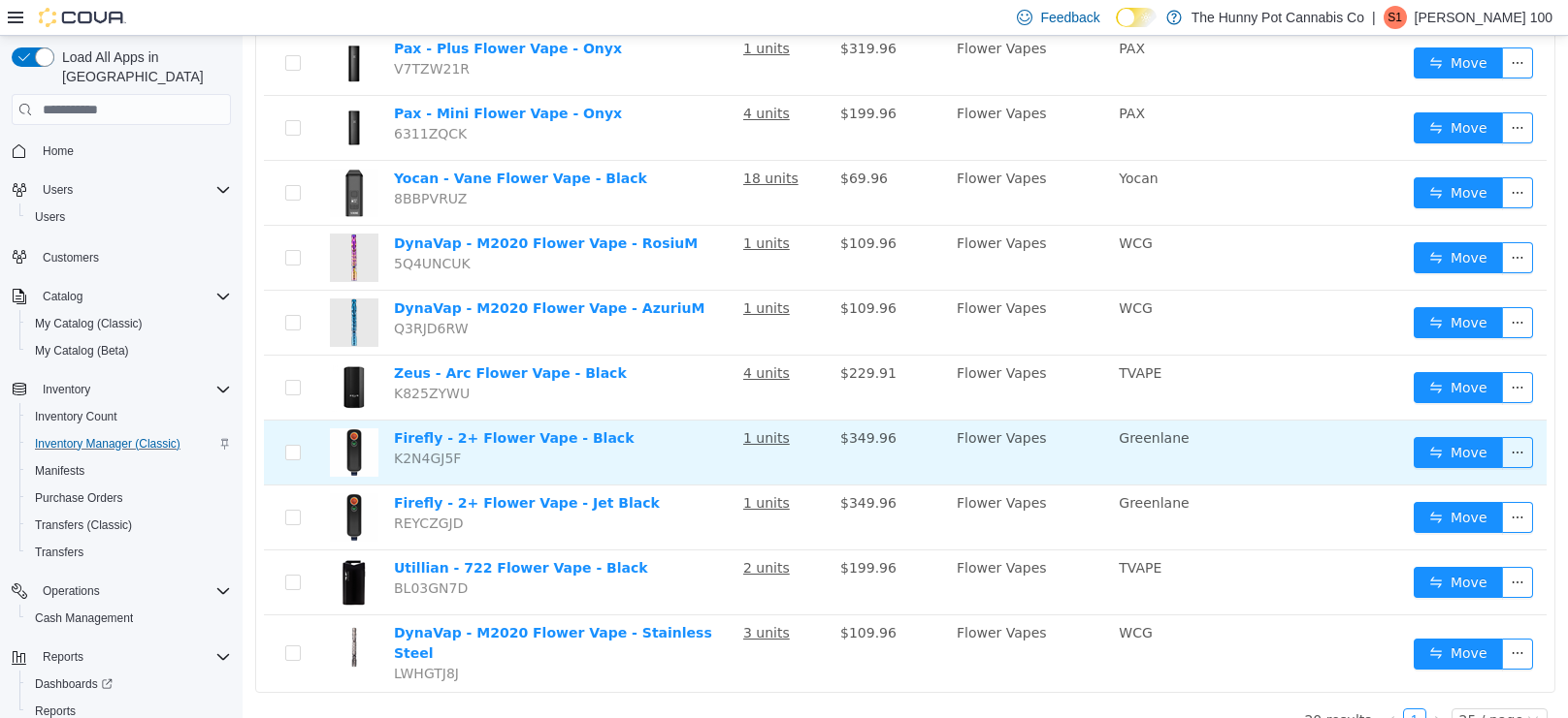
scroll to position [0, 0]
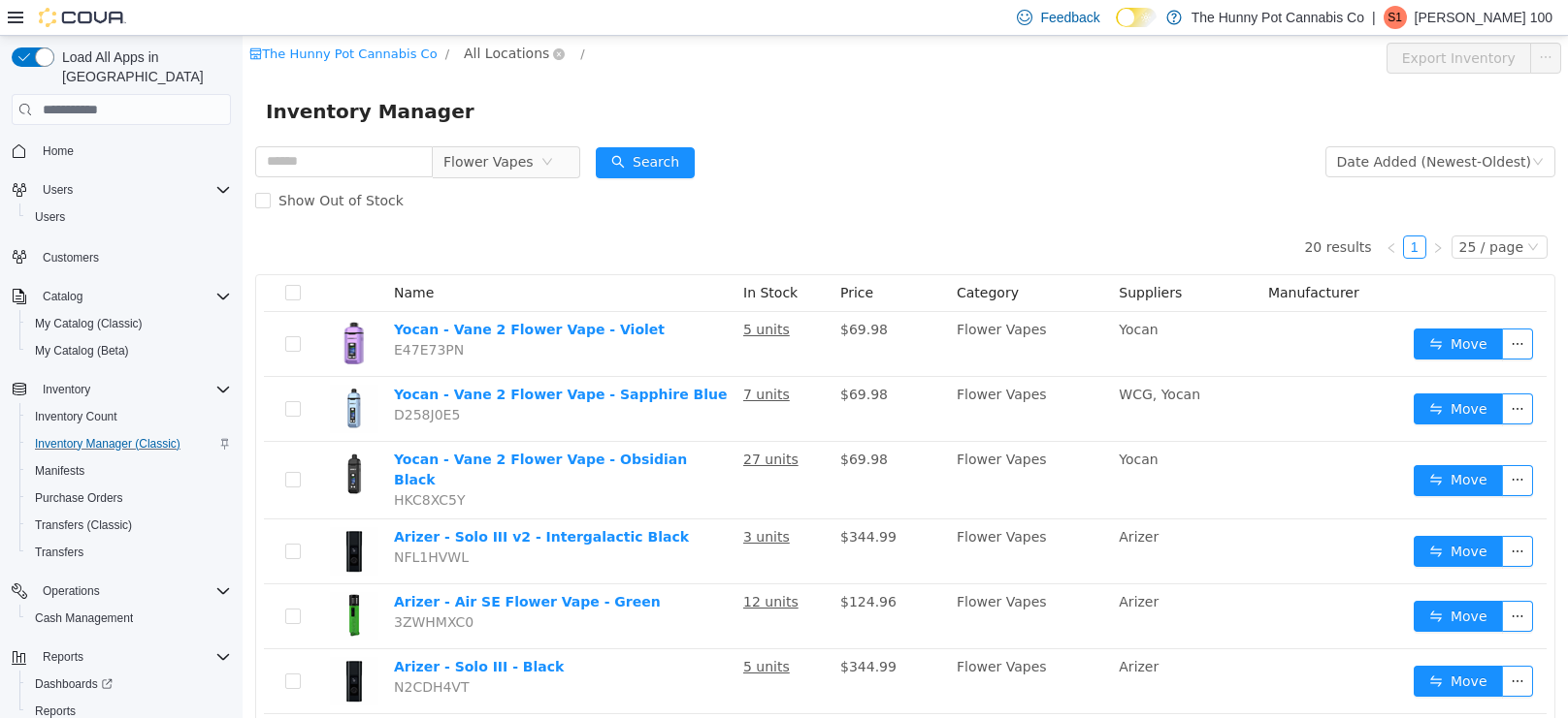
click at [464, 60] on span "All Locations" at bounding box center [507, 53] width 85 height 21
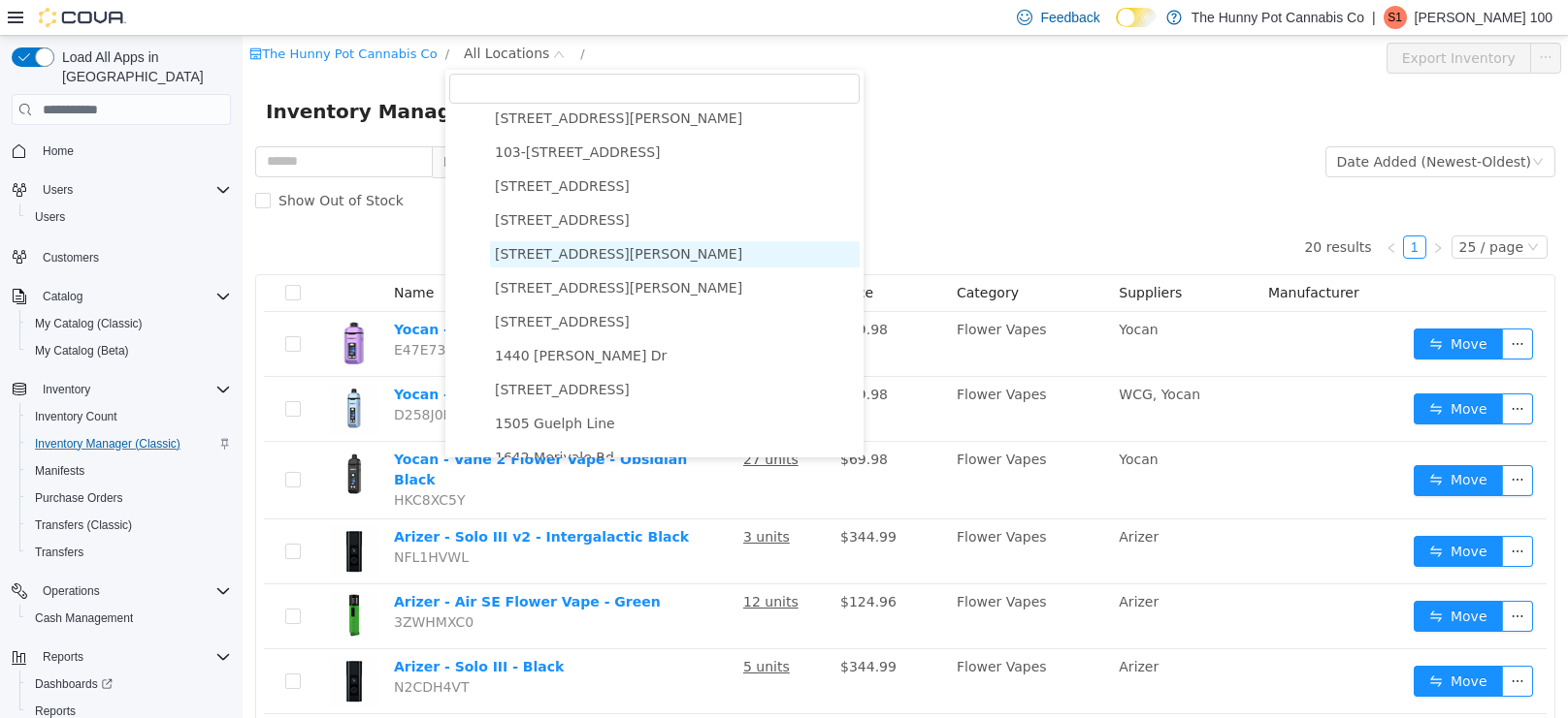
scroll to position [71, 0]
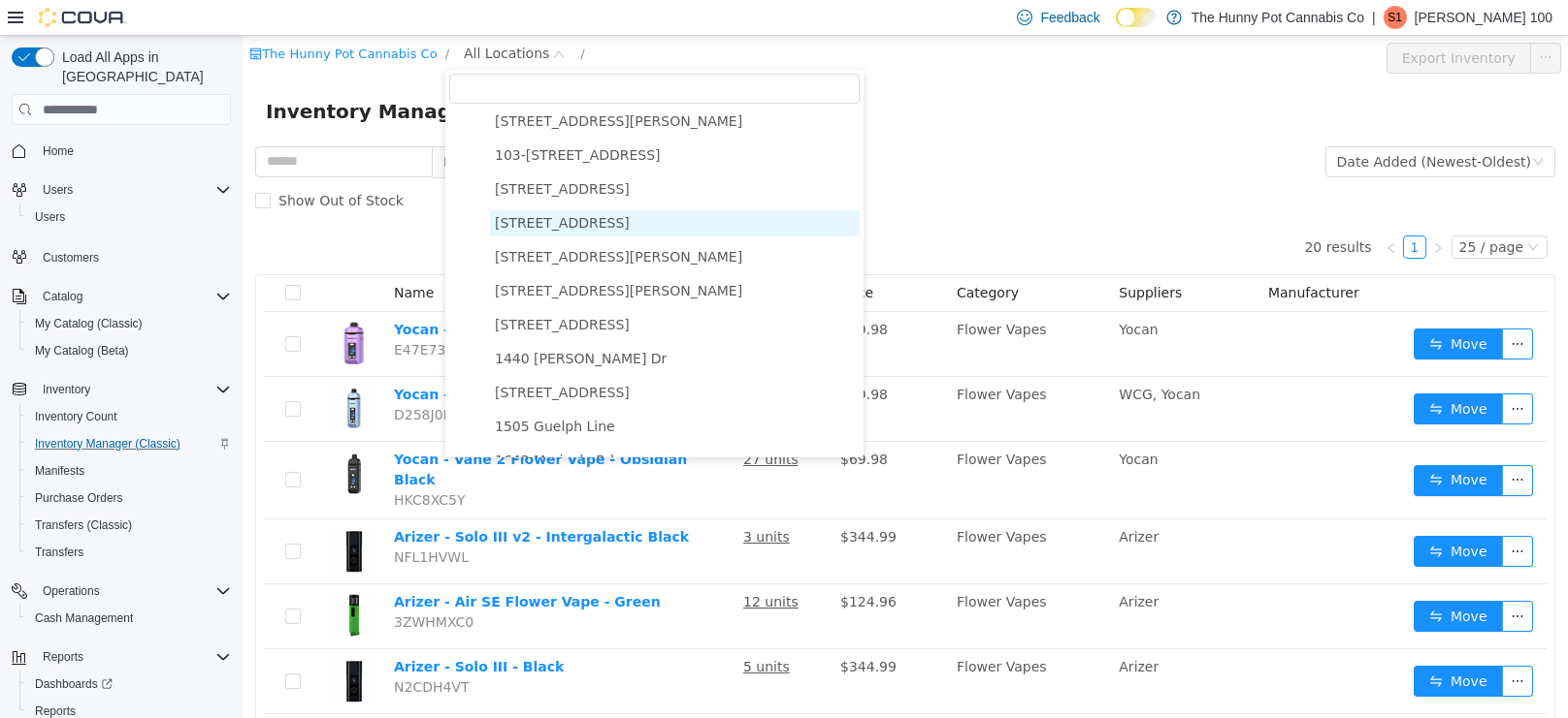
click at [511, 211] on span "1166 Yonge St" at bounding box center [675, 223] width 370 height 26
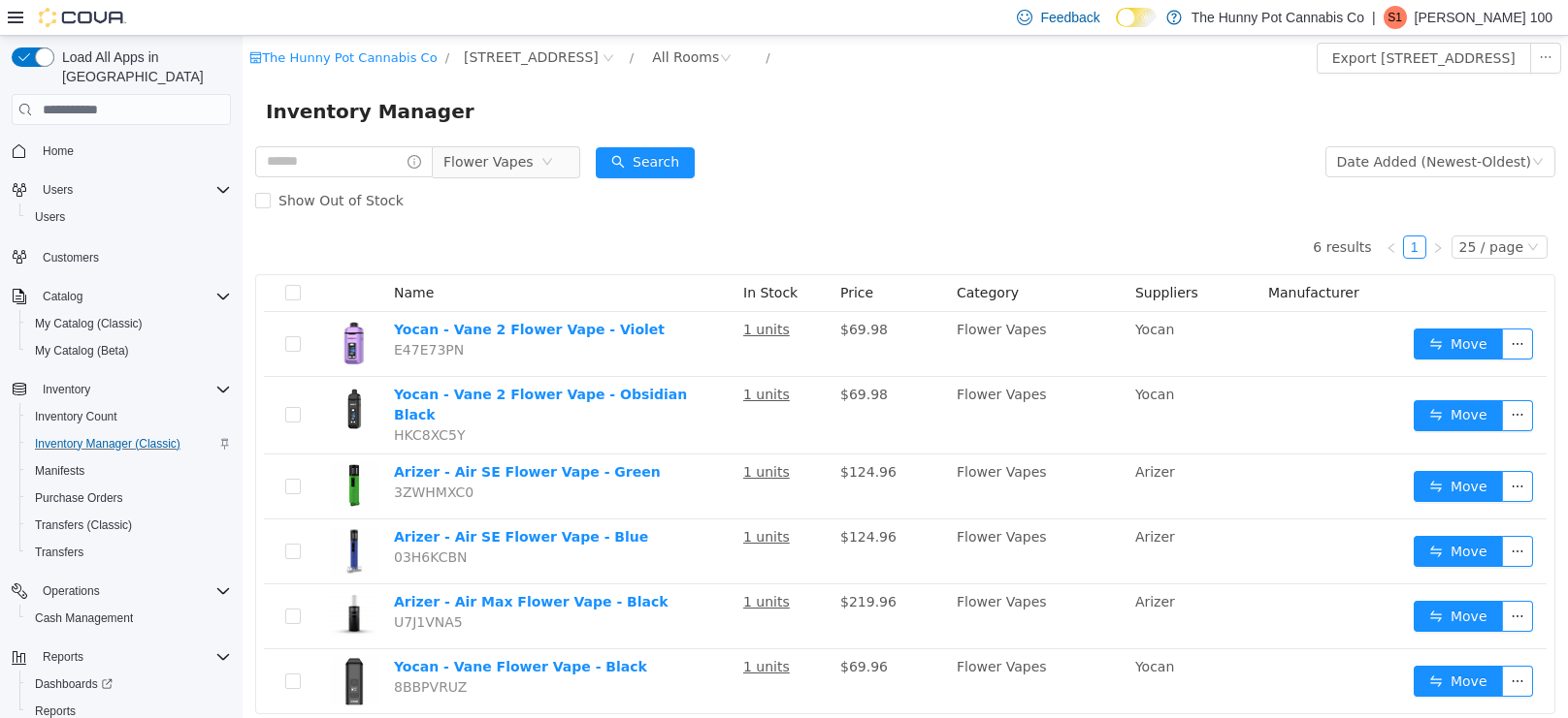
click at [500, 77] on div "The Hunny Pot Cannabis Co / 1166 Yonge St / All Rooms / Export 1166 Yonge St In…" at bounding box center [905, 58] width 1326 height 45
click at [490, 59] on span "1166 Yonge St" at bounding box center [532, 57] width 135 height 21
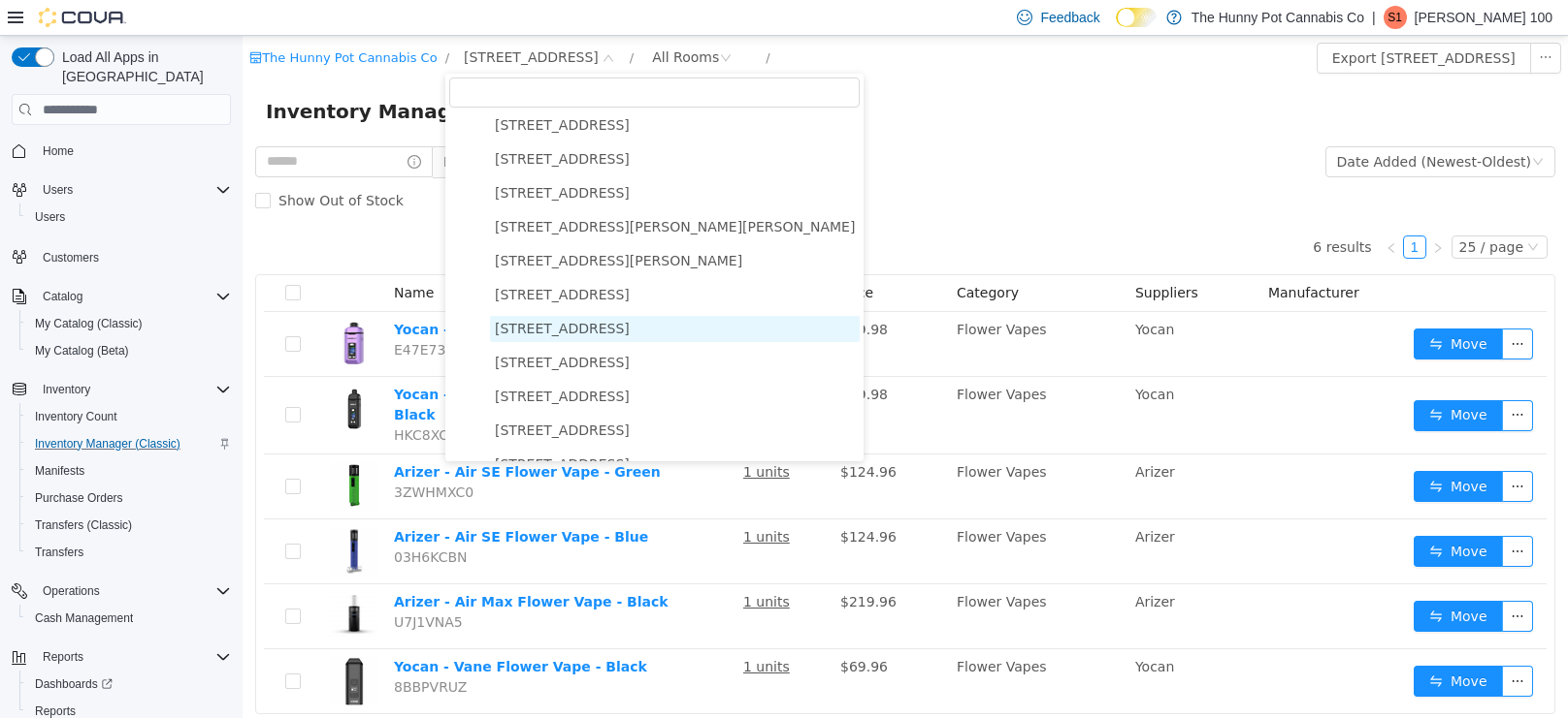
scroll to position [716, 0]
click at [579, 329] on span "[STREET_ADDRESS]" at bounding box center [562, 328] width 135 height 16
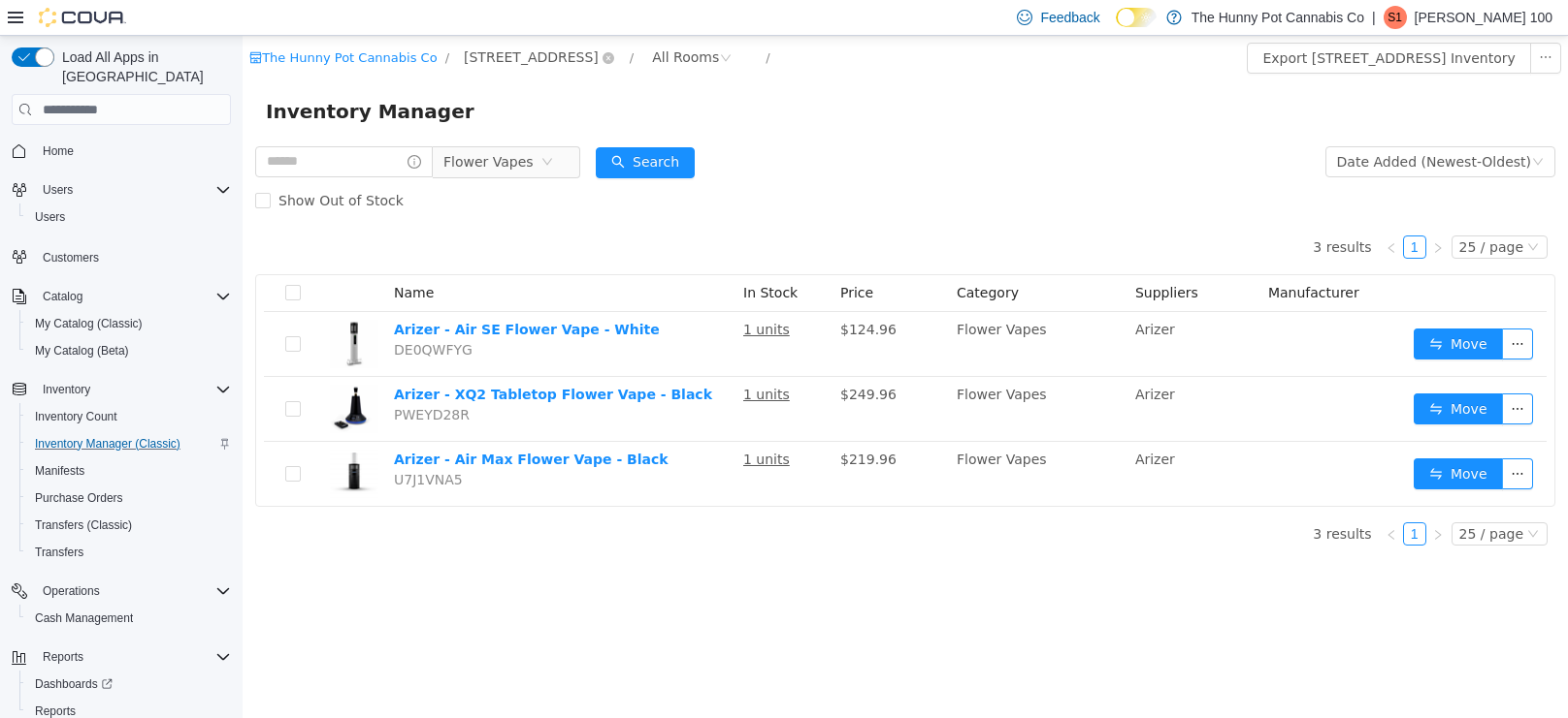
click at [493, 62] on span "[STREET_ADDRESS]" at bounding box center [532, 57] width 135 height 21
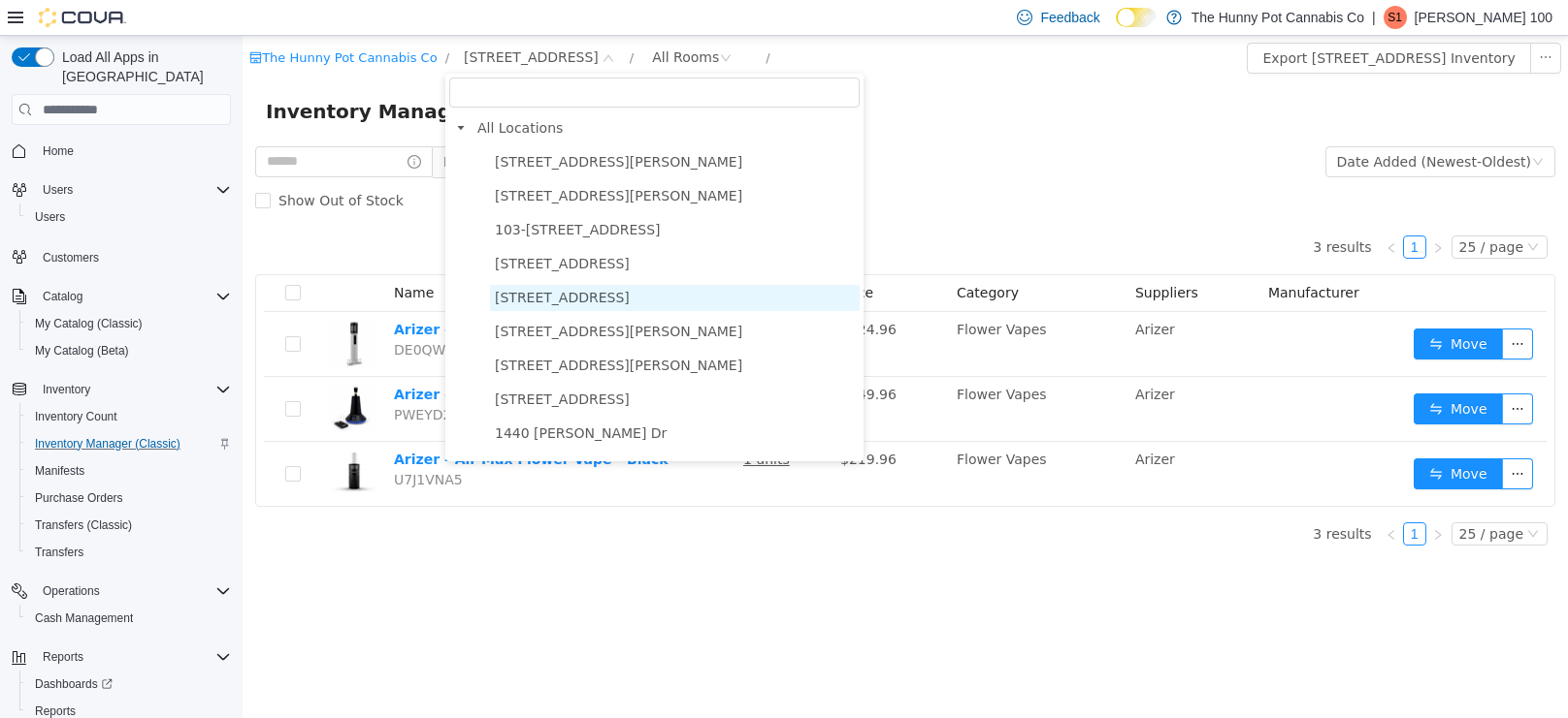
click at [544, 285] on span "1166 Yonge St" at bounding box center [675, 298] width 370 height 26
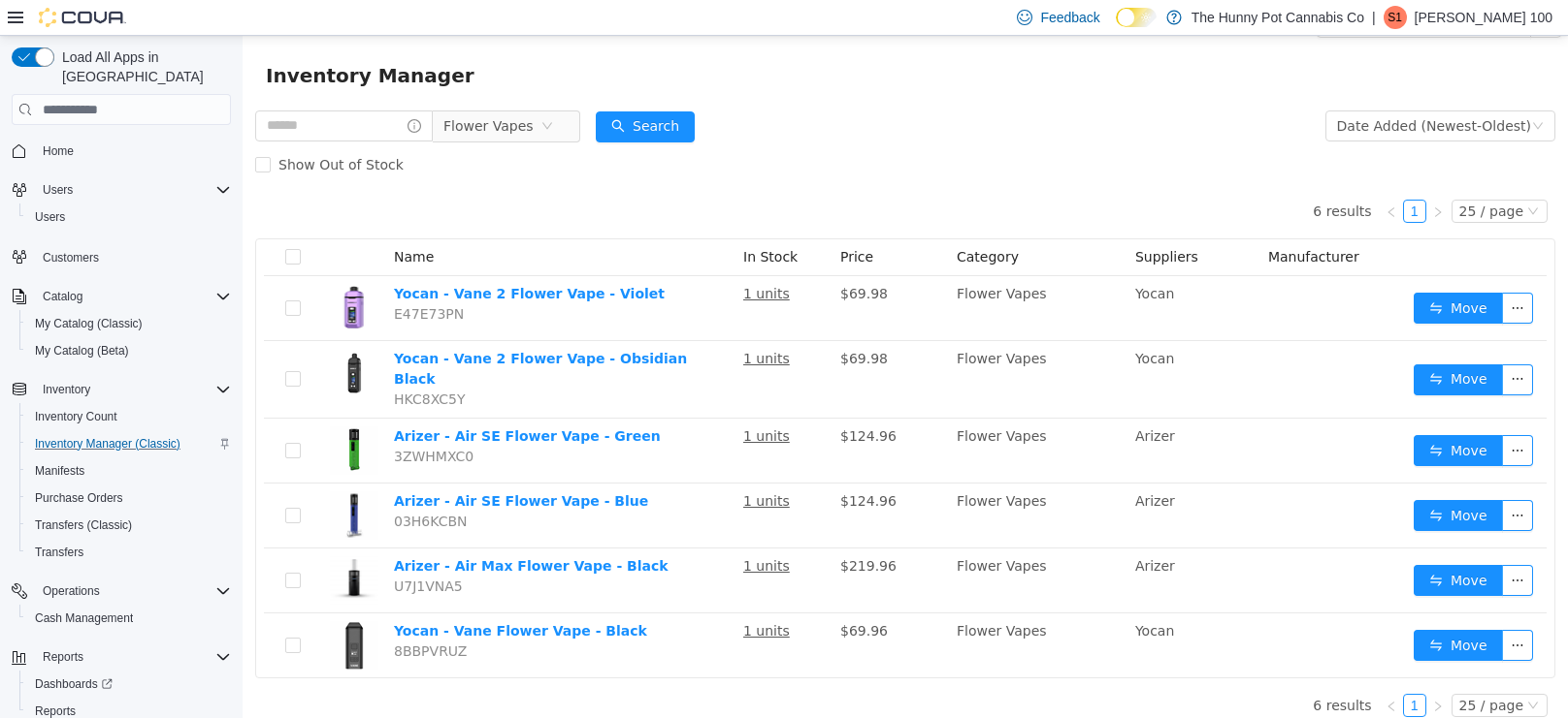
scroll to position [34, 0]
